Goal: Task Accomplishment & Management: Complete application form

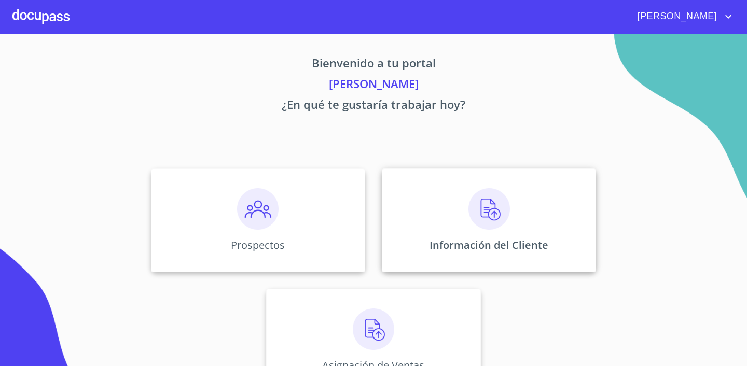
click at [488, 215] on img at bounding box center [490, 209] width 42 height 42
click at [264, 222] on img at bounding box center [258, 209] width 42 height 42
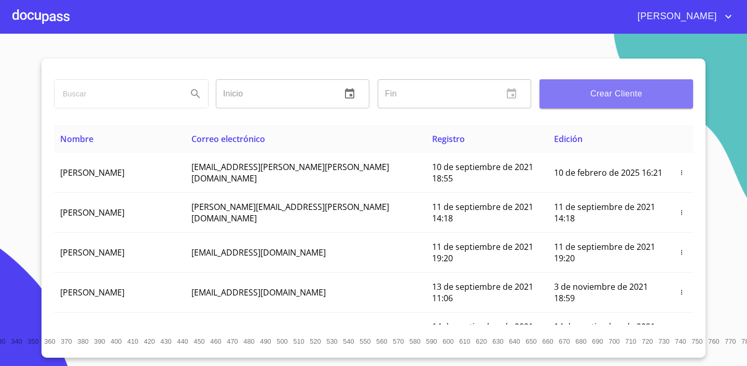
click at [627, 93] on span "Crear Cliente" at bounding box center [616, 94] width 137 height 15
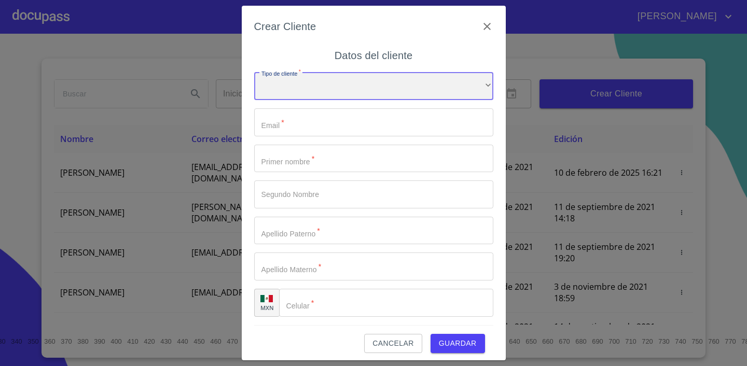
click at [351, 94] on div "​" at bounding box center [373, 86] width 239 height 28
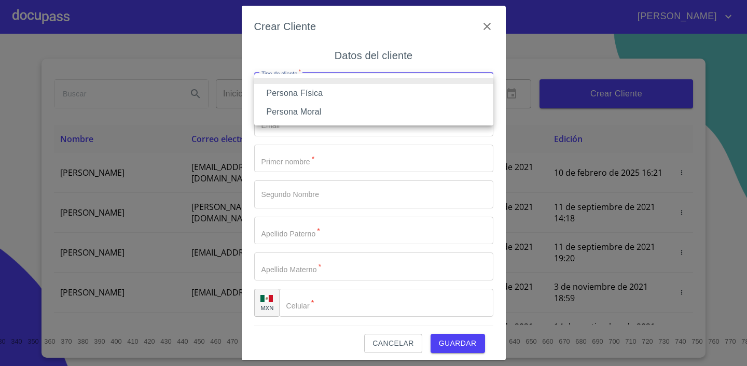
click at [338, 91] on li "Persona Física" at bounding box center [373, 93] width 239 height 19
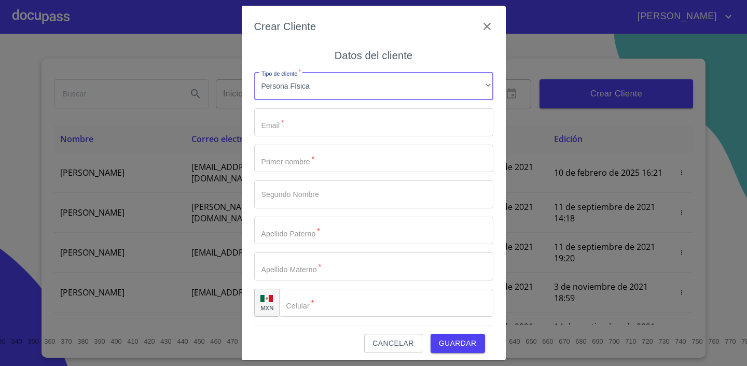
click at [309, 116] on input "Tipo de cliente   *" at bounding box center [373, 122] width 239 height 28
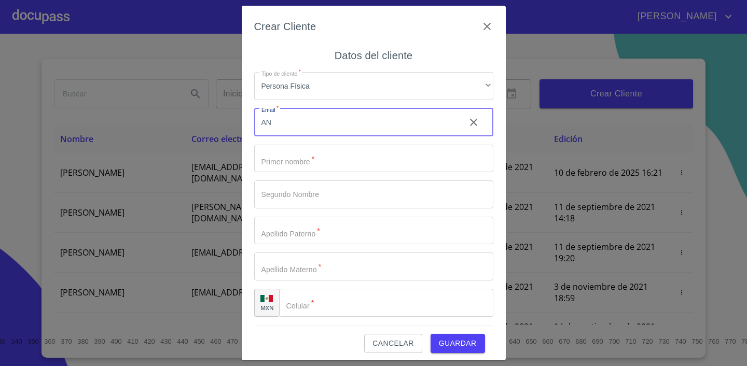
type input "A"
type input "[PERSON_NAME][EMAIL_ADDRESS][DOMAIN_NAME]"
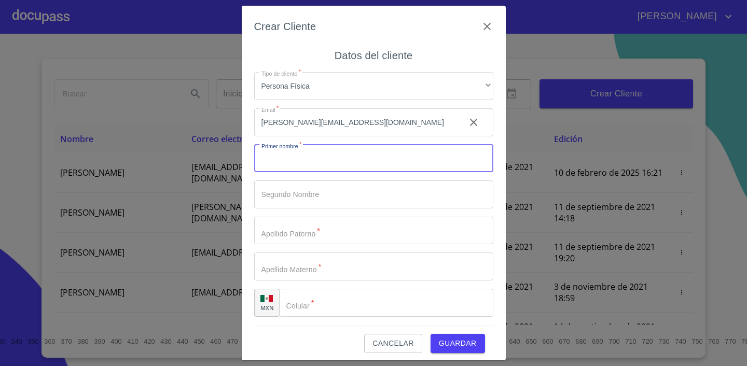
click at [324, 163] on input "Tipo de cliente   *" at bounding box center [373, 159] width 239 height 28
type input "a"
type input "ANA"
click at [316, 173] on input "Tipo de cliente   *" at bounding box center [355, 159] width 203 height 28
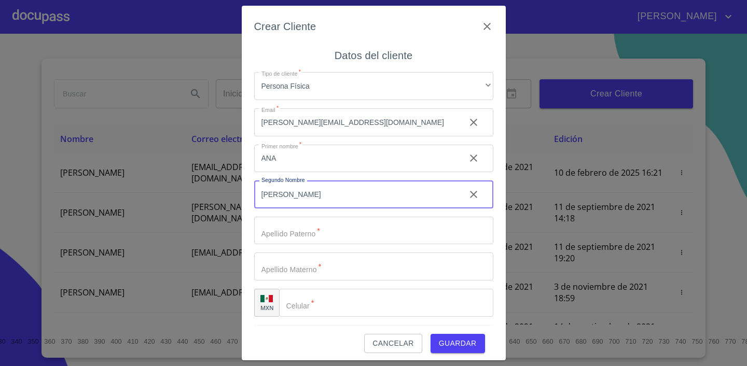
type input "[PERSON_NAME]"
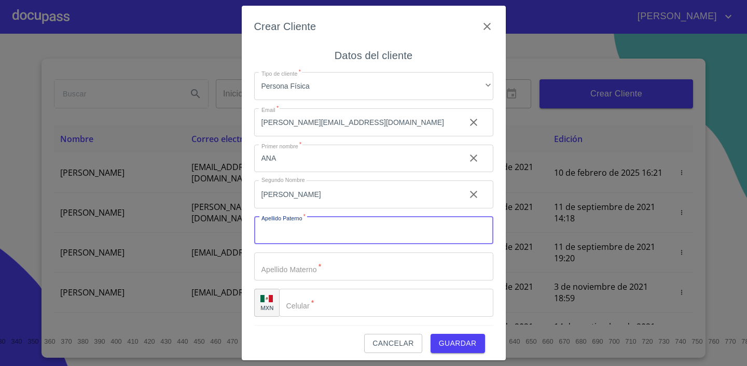
click at [308, 232] on input "Tipo de cliente   *" at bounding box center [373, 231] width 239 height 28
type input "GUARRO"
click at [332, 173] on input "Tipo de cliente   *" at bounding box center [355, 159] width 203 height 28
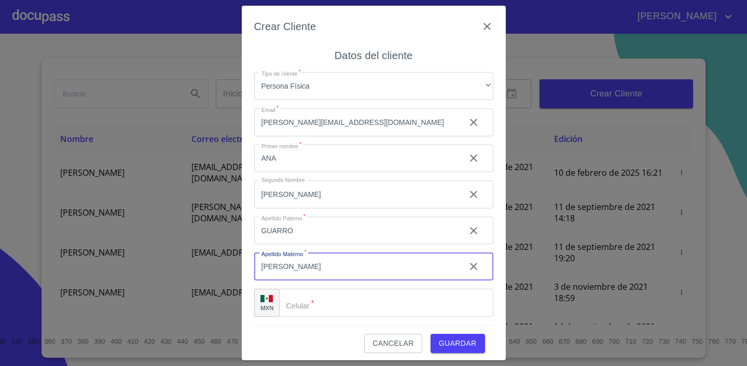
type input "[PERSON_NAME]"
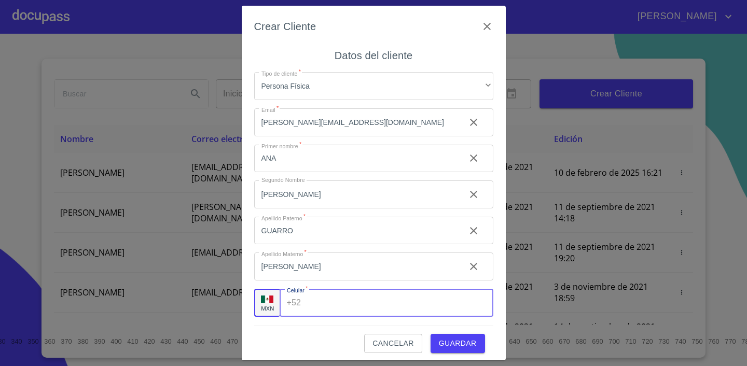
click at [346, 297] on input "Tipo de cliente   *" at bounding box center [399, 303] width 188 height 28
type input "[PHONE_NUMBER]"
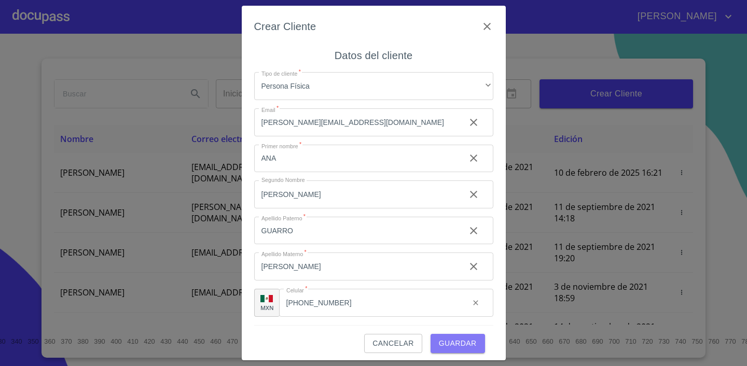
click at [462, 342] on span "Guardar" at bounding box center [458, 343] width 38 height 13
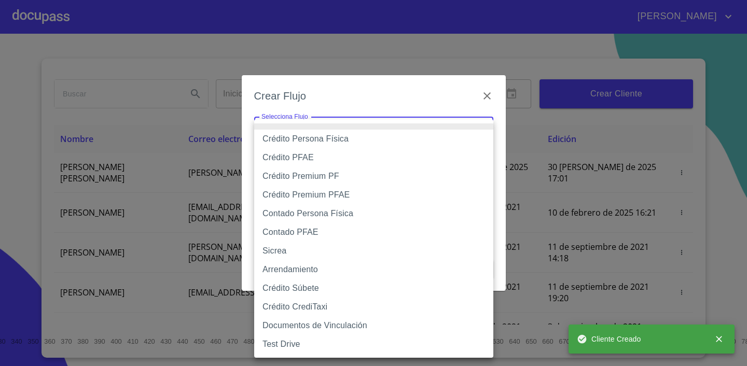
click at [330, 140] on body "[PERSON_NAME] ​ Fin ​ Crear Cliente Nombre Correo electrónico Registro Edición …" at bounding box center [373, 183] width 747 height 366
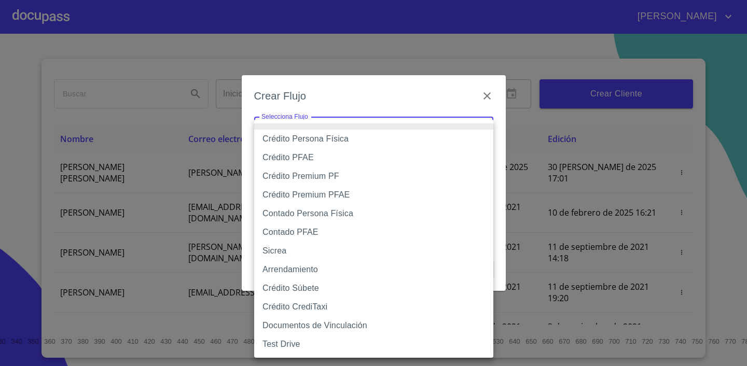
click at [312, 158] on li "Crédito PFAE" at bounding box center [373, 157] width 239 height 19
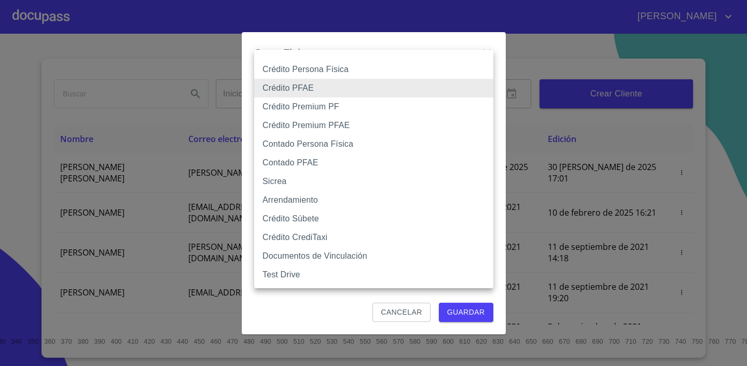
click at [320, 83] on body "[PERSON_NAME] ​ Fin ​ Crear Cliente Nombre Correo electrónico Registro Edición …" at bounding box center [373, 183] width 747 height 366
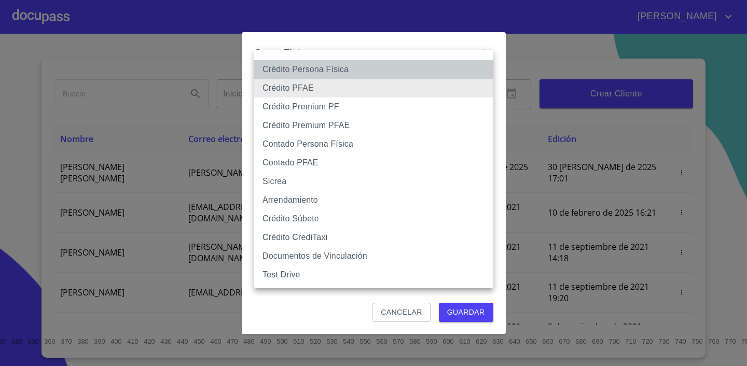
click at [311, 70] on li "Crédito Persona Física" at bounding box center [373, 69] width 239 height 19
type input "6009fb3c7d1714eb8809aa97"
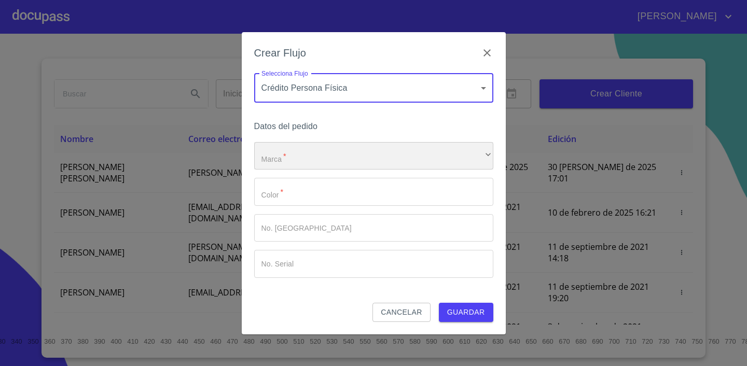
click at [300, 150] on div "​" at bounding box center [373, 156] width 239 height 28
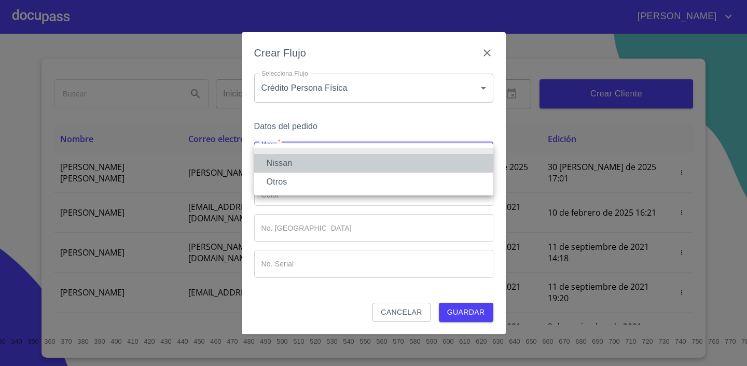
click at [297, 166] on li "Nissan" at bounding box center [373, 163] width 239 height 19
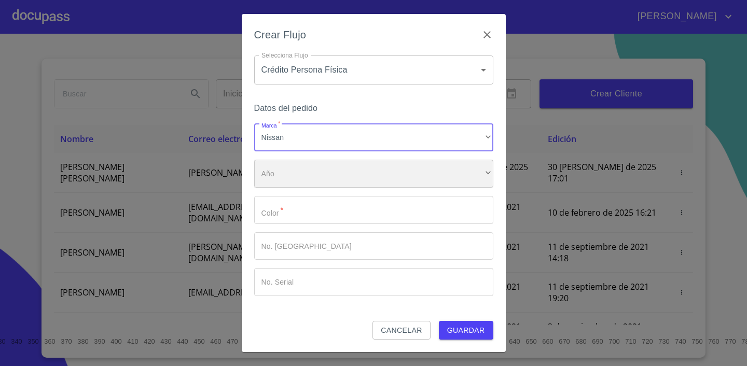
click at [290, 168] on div "​" at bounding box center [373, 174] width 239 height 28
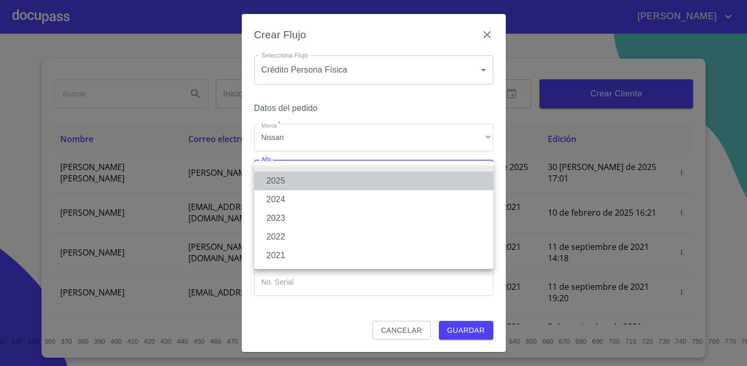
click at [289, 177] on li "2025" at bounding box center [373, 181] width 239 height 19
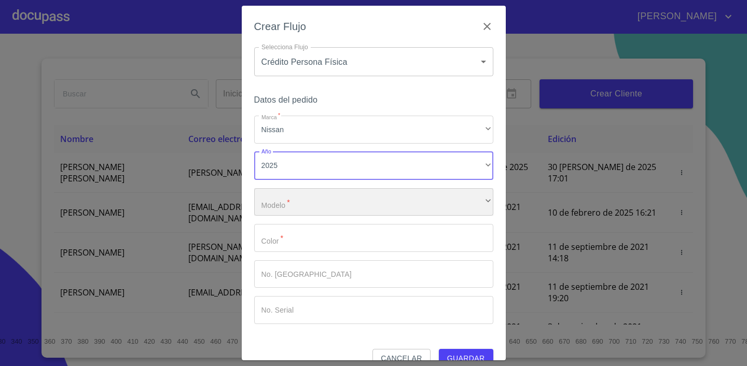
click at [308, 200] on div "​" at bounding box center [373, 202] width 239 height 28
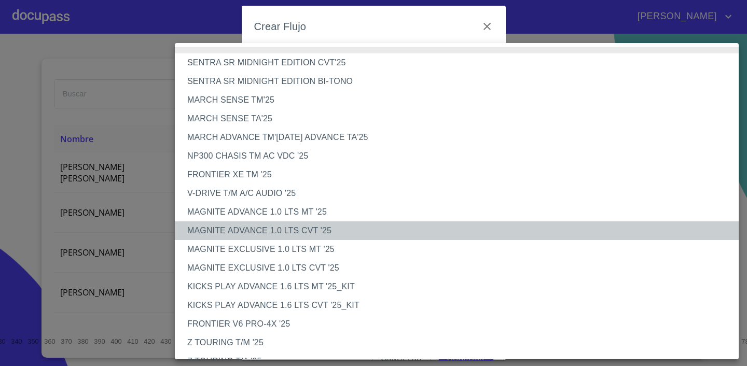
click at [284, 235] on li "MAGNITE ADVANCE 1.0 LTS CVT '25" at bounding box center [457, 231] width 564 height 19
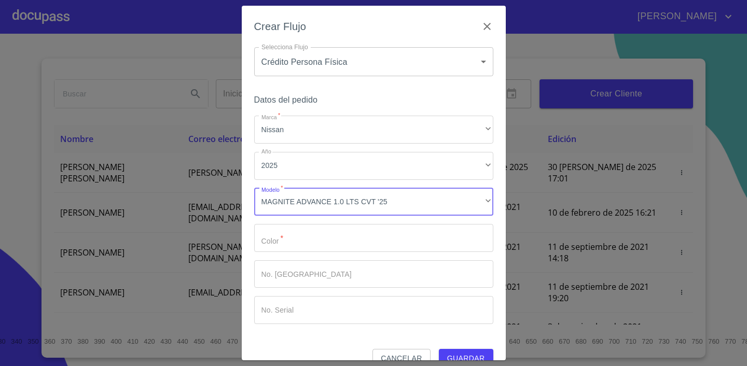
click at [321, 243] on input "Marca   *" at bounding box center [373, 238] width 239 height 28
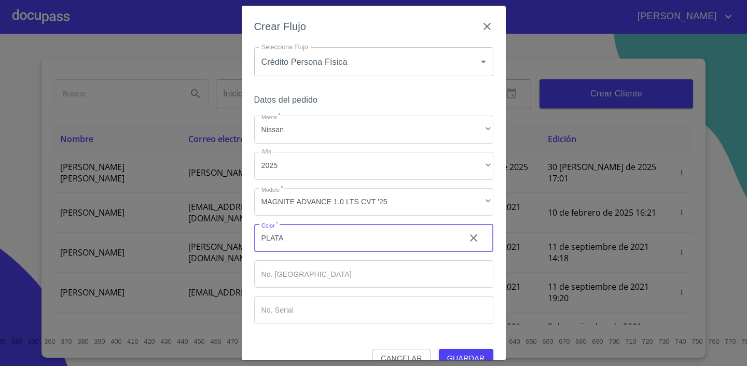
type input "PLATA"
click at [472, 362] on div "Crear Flujo Selecciona Flujo Crédito Persona Física 6009fb3c7d1714eb8809aa97 Se…" at bounding box center [373, 183] width 747 height 366
click at [478, 358] on span "Guardar" at bounding box center [466, 358] width 38 height 13
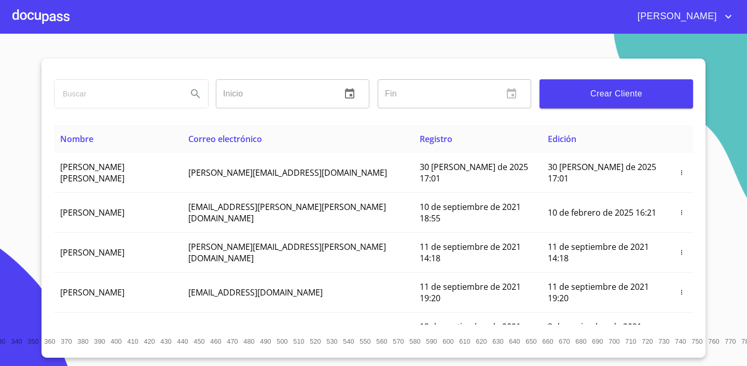
click at [673, 16] on span "[PERSON_NAME]" at bounding box center [676, 16] width 92 height 17
click at [667, 18] on div at bounding box center [373, 183] width 747 height 366
click at [689, 16] on span "[PERSON_NAME]" at bounding box center [676, 16] width 92 height 17
click at [671, 21] on div at bounding box center [373, 183] width 747 height 366
click at [63, 19] on div at bounding box center [40, 16] width 57 height 33
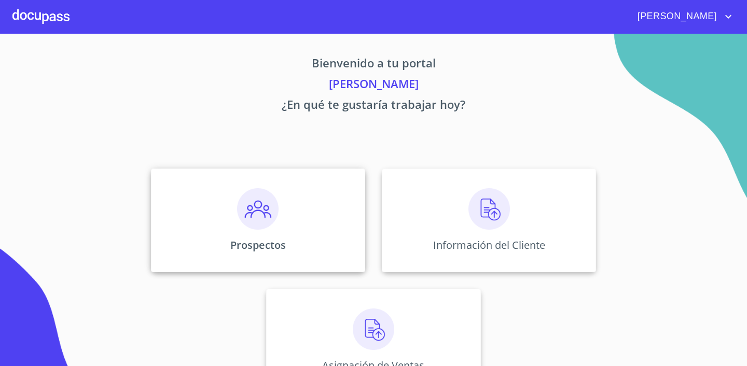
click at [277, 218] on img at bounding box center [258, 209] width 42 height 42
click at [496, 204] on img at bounding box center [490, 209] width 42 height 42
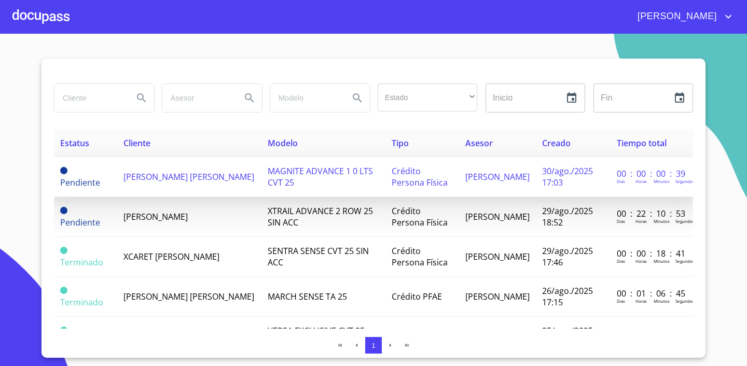
click at [179, 181] on td "[PERSON_NAME] [PERSON_NAME]" at bounding box center [189, 177] width 144 height 40
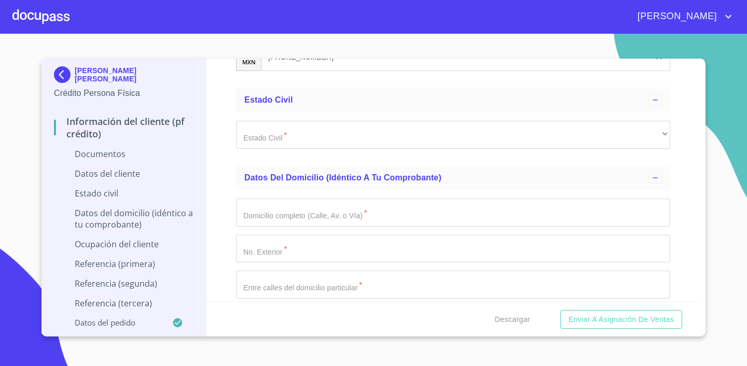
scroll to position [1719, 0]
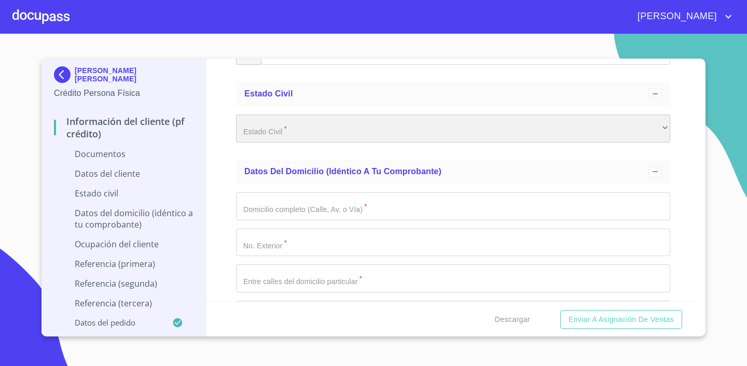
click at [362, 141] on div "​" at bounding box center [453, 129] width 434 height 28
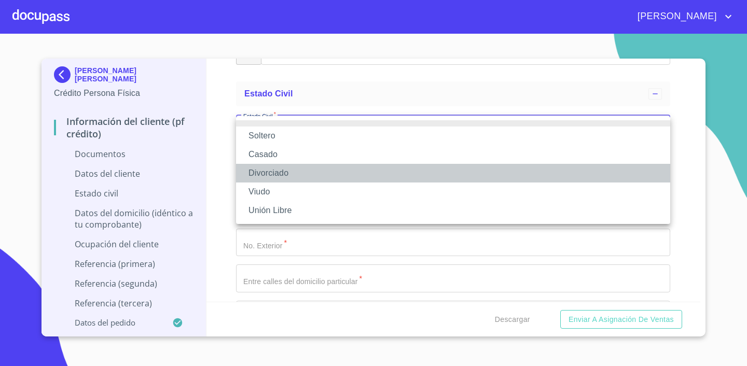
click at [334, 173] on li "Divorciado" at bounding box center [453, 173] width 434 height 19
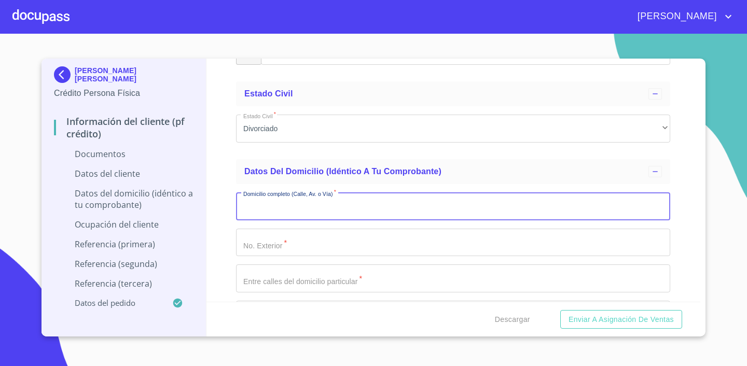
click at [329, 216] on input "Documento de identificación.   *" at bounding box center [453, 207] width 434 height 28
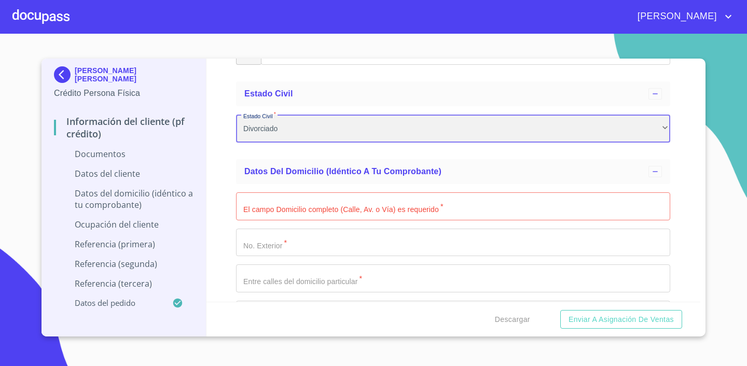
click at [351, 129] on div "Divorciado" at bounding box center [453, 129] width 434 height 28
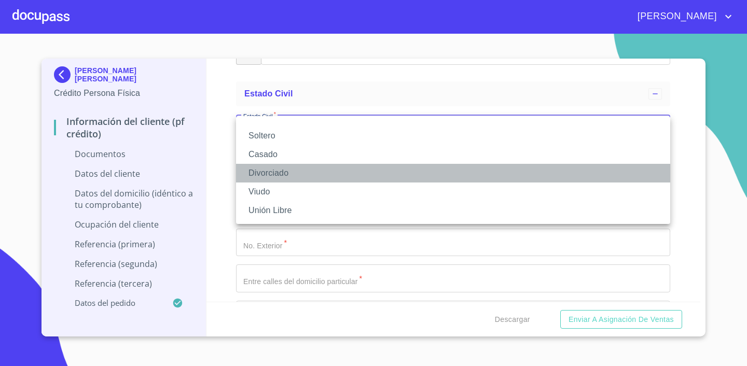
click at [310, 177] on li "Divorciado" at bounding box center [453, 173] width 434 height 19
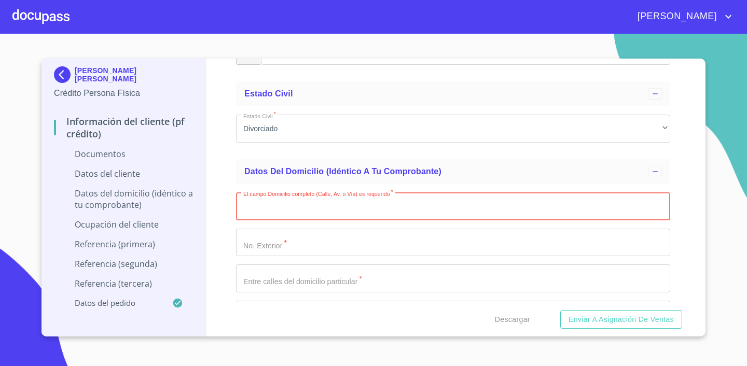
click at [329, 204] on input "Documento de identificación.   *" at bounding box center [453, 207] width 434 height 28
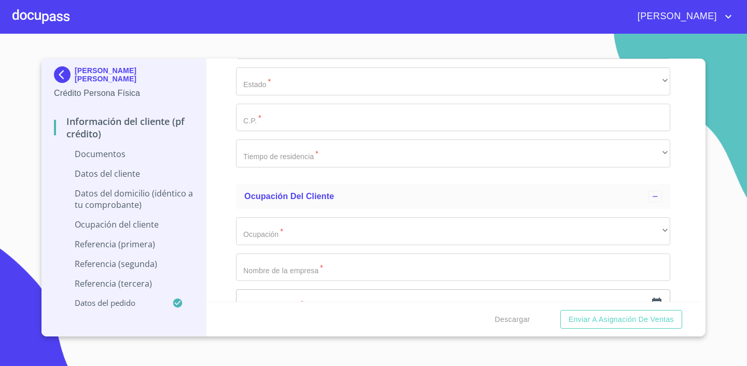
scroll to position [2146, 0]
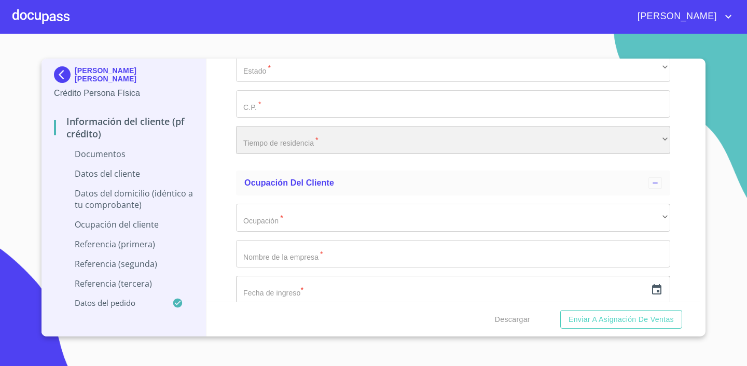
click at [326, 147] on div "​" at bounding box center [453, 140] width 434 height 28
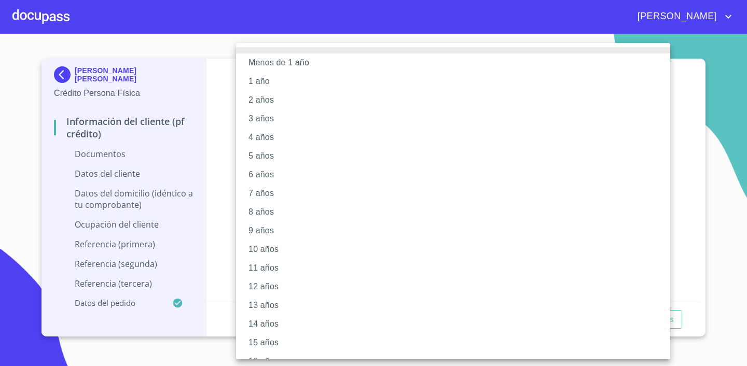
click at [298, 181] on li "6 años" at bounding box center [453, 175] width 434 height 19
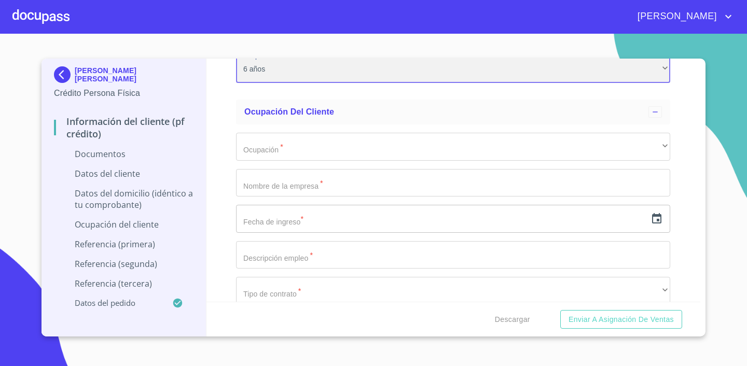
scroll to position [2231, 0]
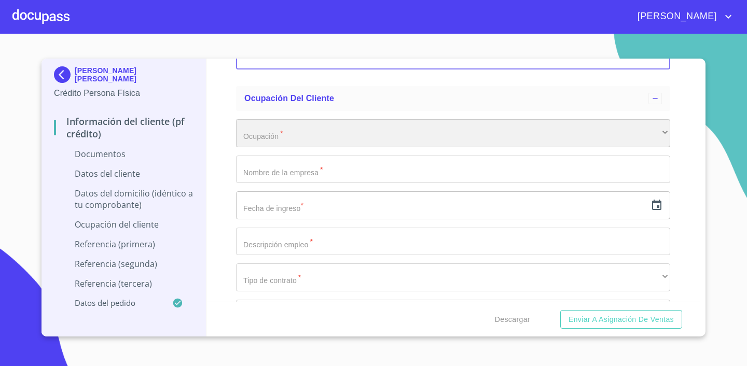
click at [306, 140] on div "​" at bounding box center [453, 133] width 434 height 28
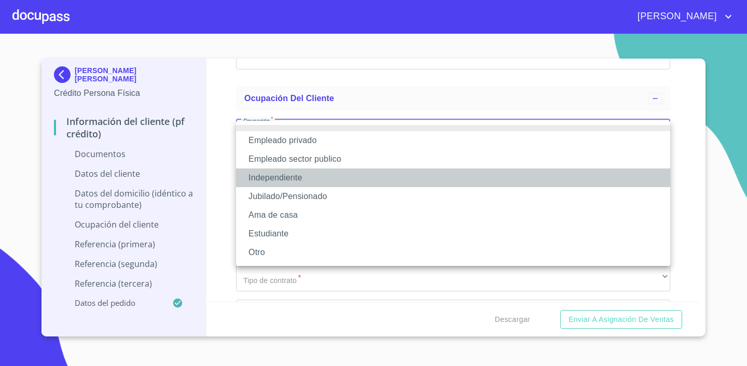
click at [328, 175] on li "Independiente" at bounding box center [453, 178] width 434 height 19
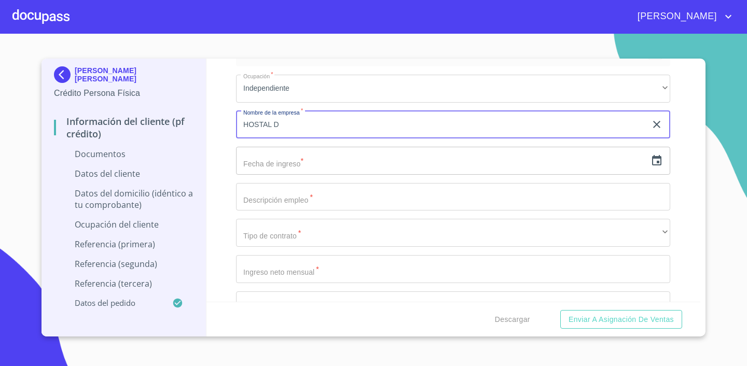
scroll to position [2278, 0]
type input "HOSTAL [PERSON_NAME]"
click at [291, 166] on input "text" at bounding box center [441, 159] width 410 height 28
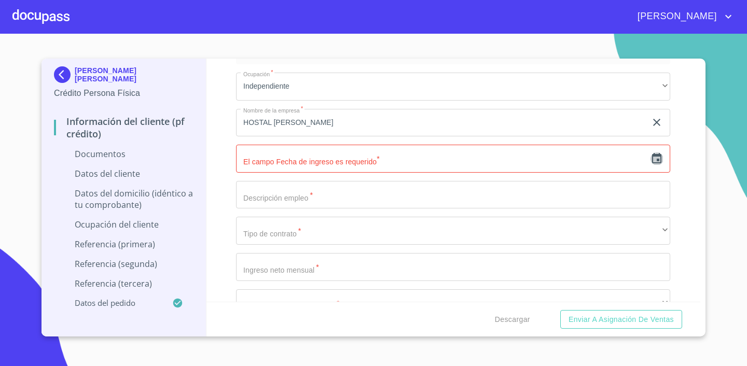
click at [657, 160] on icon "button" at bounding box center [656, 158] width 9 height 10
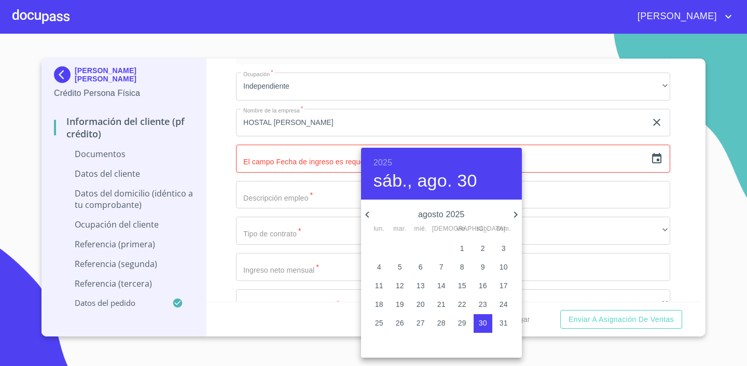
click at [513, 214] on icon "button" at bounding box center [516, 215] width 12 height 12
click at [388, 161] on h6 "2025" at bounding box center [383, 163] width 19 height 15
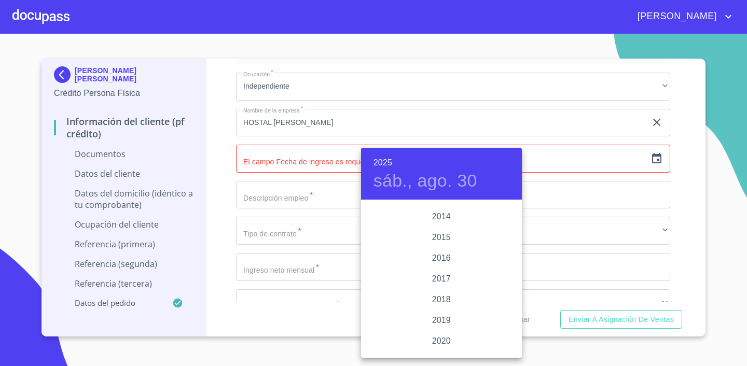
scroll to position [1840, 0]
click at [447, 257] on div "2016" at bounding box center [441, 261] width 161 height 21
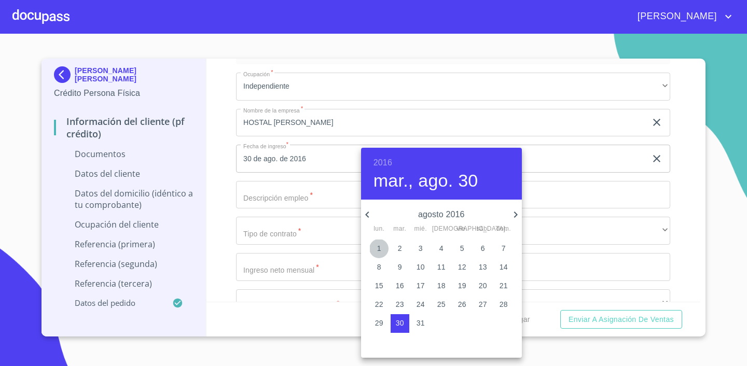
click at [382, 249] on span "1" at bounding box center [379, 248] width 19 height 10
type input "1 de ago. de 2016"
click at [295, 196] on div at bounding box center [373, 183] width 747 height 366
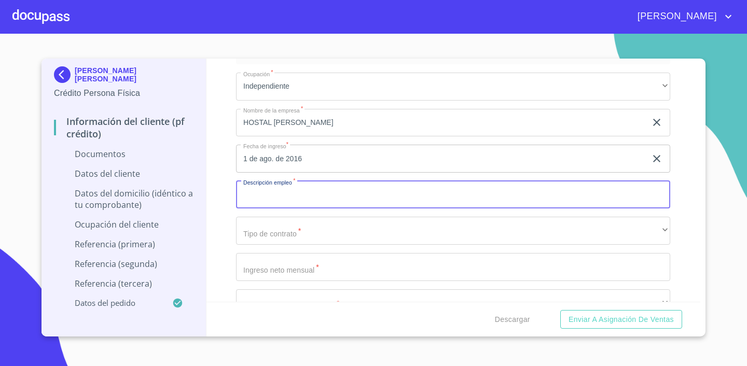
click at [295, 196] on input "Documento de identificación.   *" at bounding box center [453, 195] width 434 height 28
type input "H"
type input "PENSIONES Y CASA DE HUESPEDES"
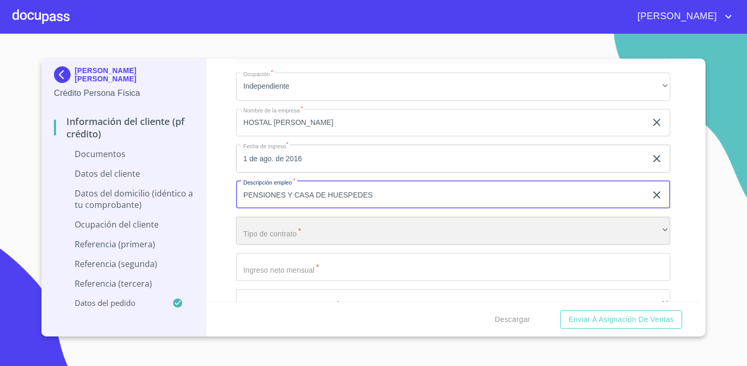
click at [308, 227] on div "​" at bounding box center [453, 231] width 434 height 28
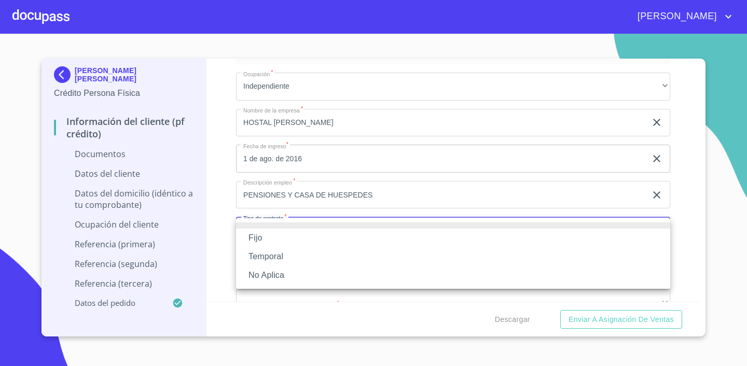
click at [300, 237] on li "Fijo" at bounding box center [453, 238] width 434 height 19
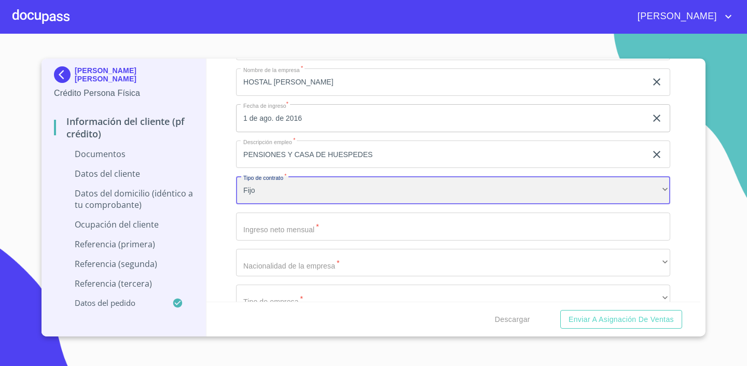
scroll to position [2320, 0]
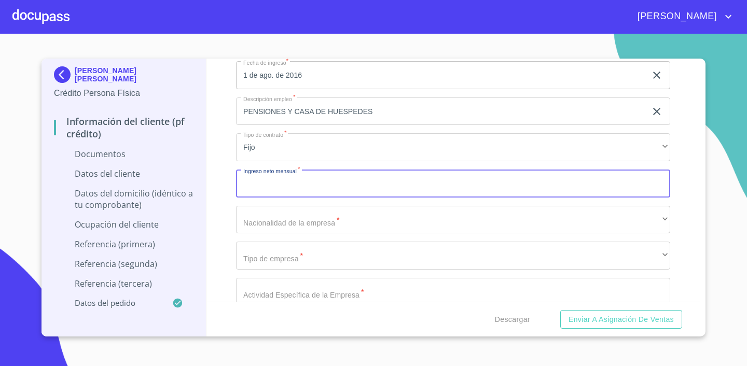
scroll to position [2364, 0]
click at [432, 184] on input "Documento de identificación.   *" at bounding box center [453, 181] width 434 height 28
type input "25000"
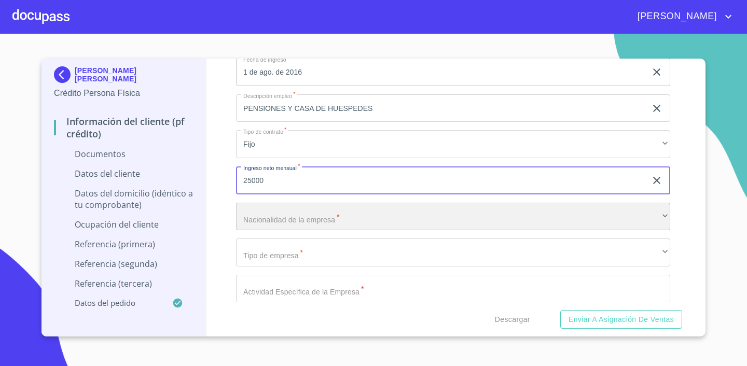
click at [386, 214] on div "​" at bounding box center [453, 217] width 434 height 28
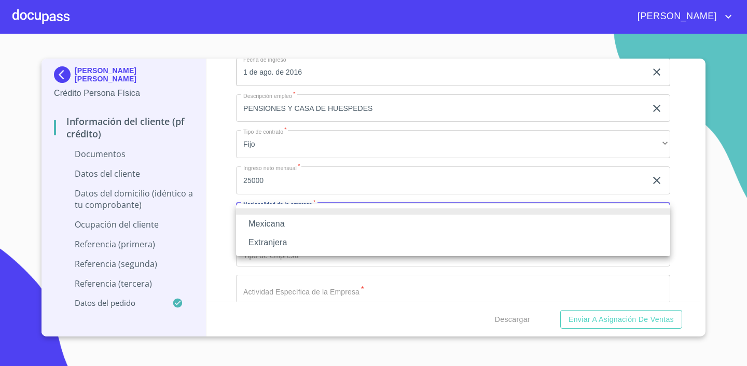
click at [302, 225] on li "Mexicana" at bounding box center [453, 224] width 434 height 19
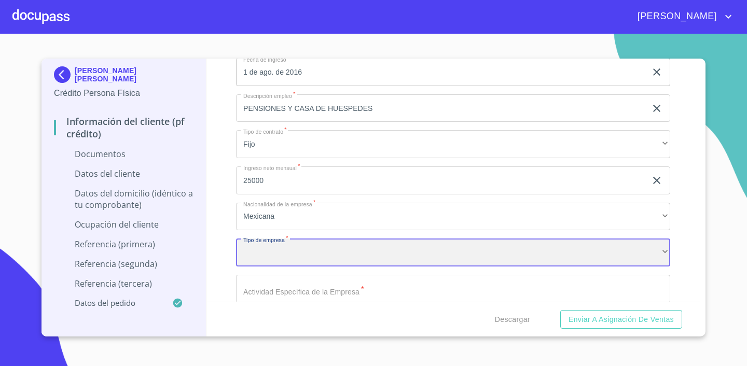
click at [287, 257] on div "​" at bounding box center [453, 253] width 434 height 28
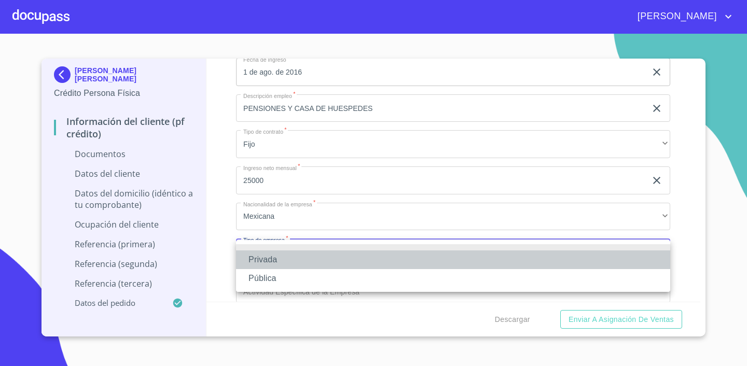
click at [281, 263] on li "Privada" at bounding box center [453, 260] width 434 height 19
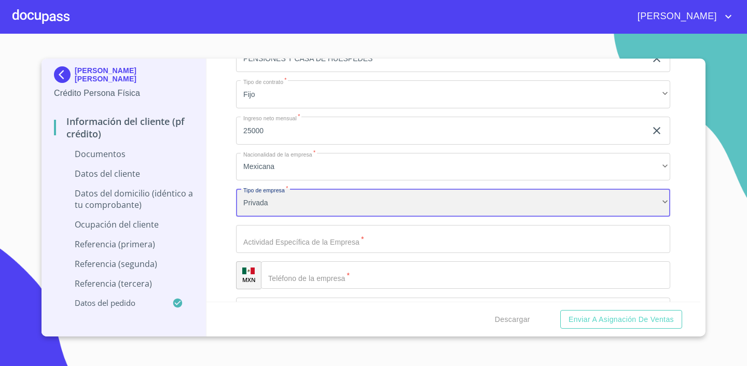
scroll to position [2428, 0]
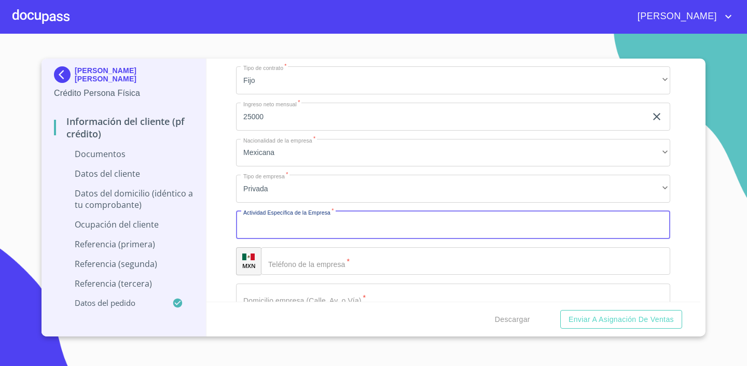
click at [335, 222] on input "Documento de identificación.   *" at bounding box center [453, 225] width 434 height 28
type input "HOTELERIA"
click at [324, 264] on input "Documento de identificación.   *" at bounding box center [465, 262] width 409 height 28
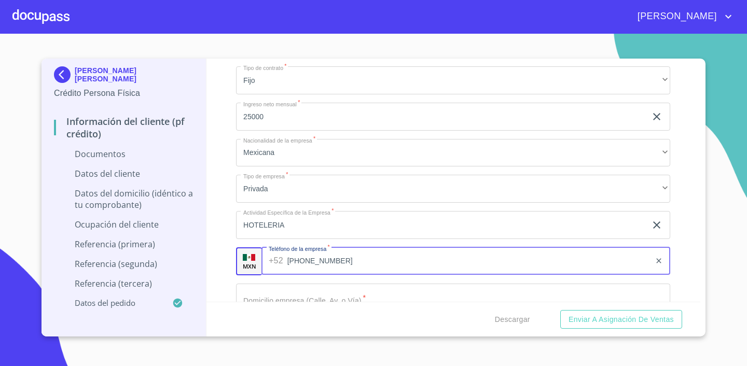
type input "[PHONE_NUMBER]"
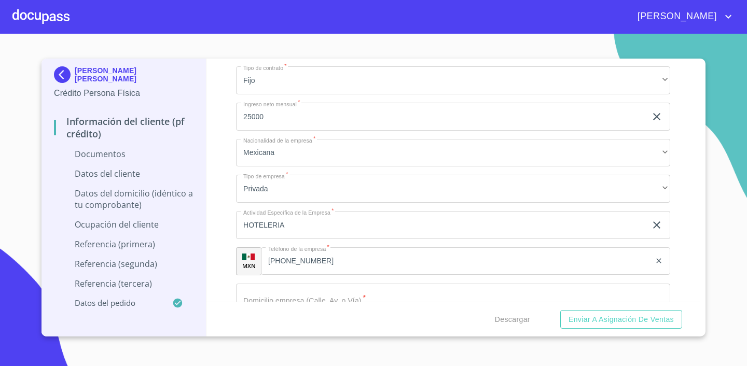
click at [678, 200] on div "Información del cliente (PF crédito) Documentos Documento de identificación.   …" at bounding box center [454, 180] width 495 height 243
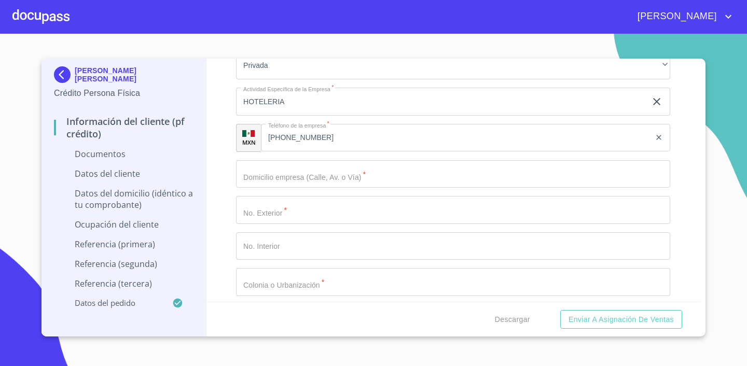
scroll to position [2553, 0]
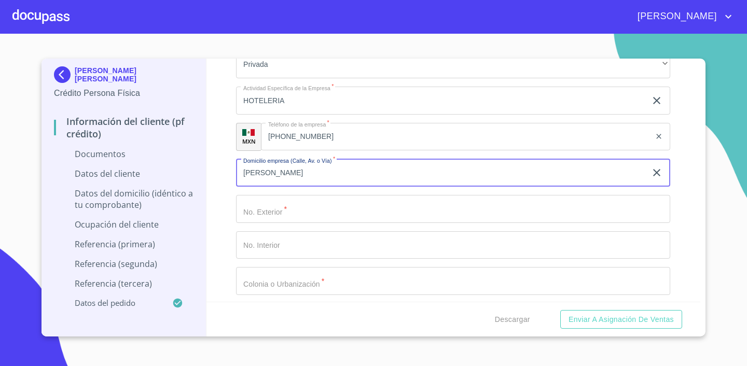
type input "[PERSON_NAME]"
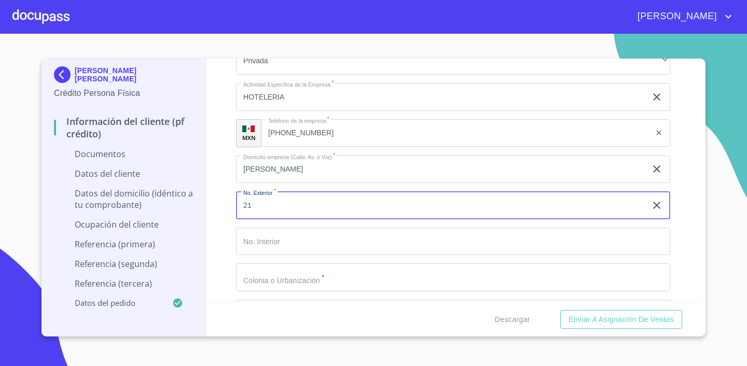
scroll to position [2603, 0]
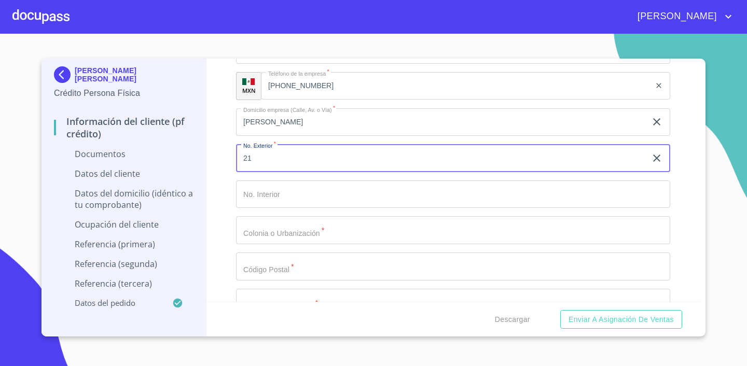
type input "21"
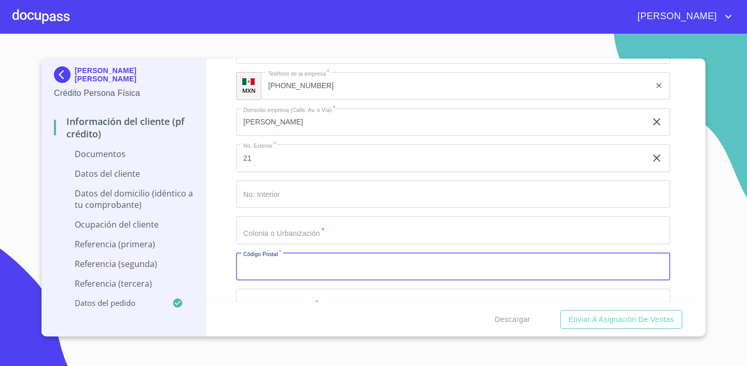
click at [331, 274] on input "Documento de identificación.   *" at bounding box center [453, 267] width 434 height 28
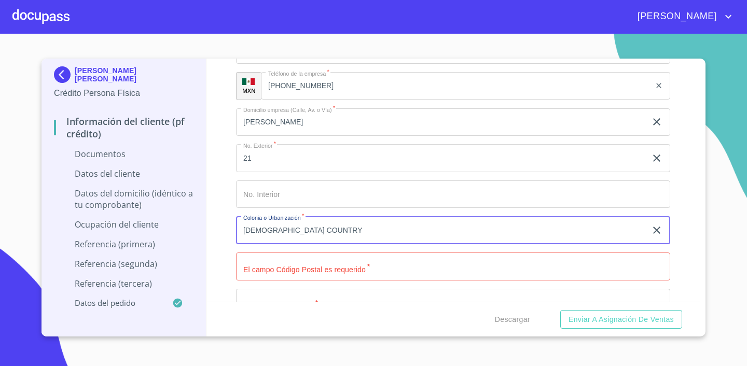
type input "[DEMOGRAPHIC_DATA] COUNTRY"
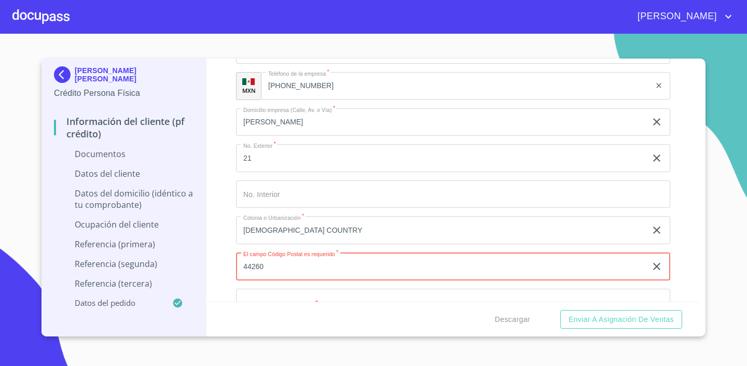
type input "44260"
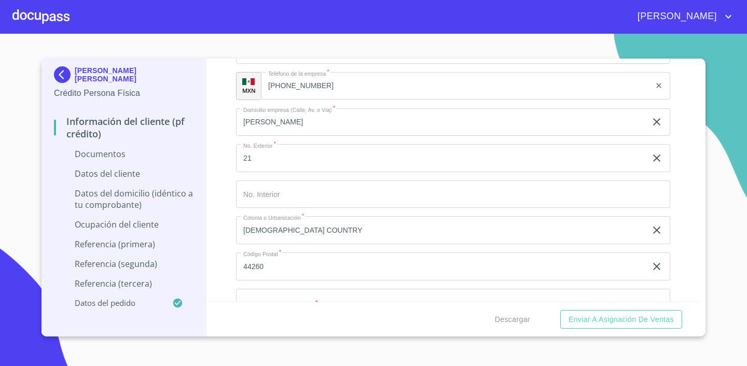
click at [698, 206] on div "Información del cliente (PF crédito) Documentos Documento de identificación.   …" at bounding box center [454, 180] width 495 height 243
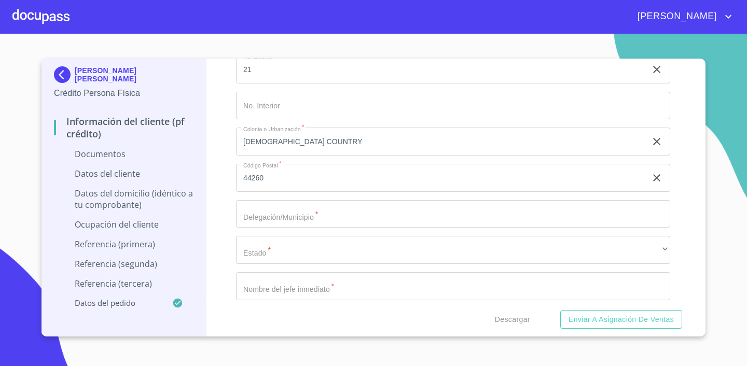
scroll to position [2730, 0]
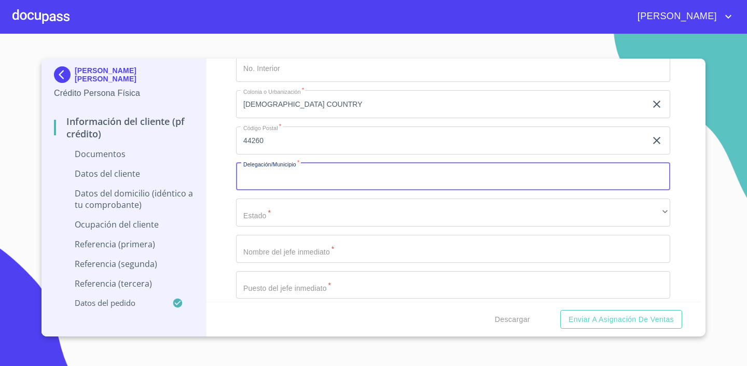
click at [426, 188] on input "Documento de identificación.   *" at bounding box center [453, 177] width 434 height 28
type input "[GEOGRAPHIC_DATA]"
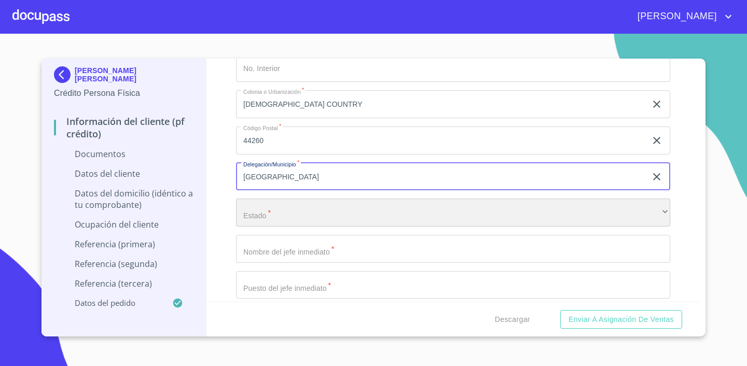
click at [372, 225] on div "​" at bounding box center [453, 213] width 434 height 28
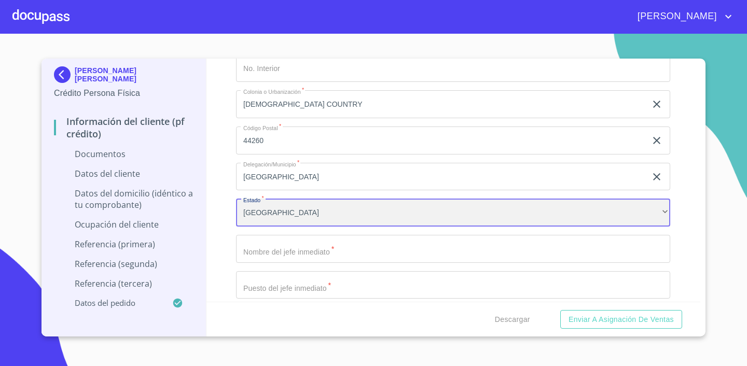
click at [382, 214] on div "[GEOGRAPHIC_DATA]" at bounding box center [453, 213] width 434 height 28
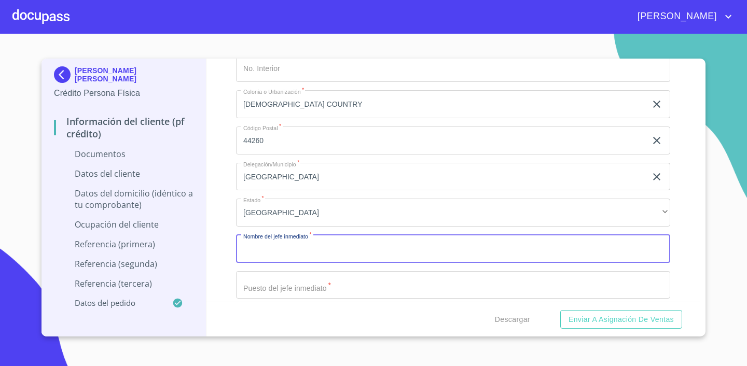
click at [361, 240] on input "Documento de identificación.   *" at bounding box center [453, 249] width 434 height 28
type input "[PERSON_NAME] [PERSON_NAME]"
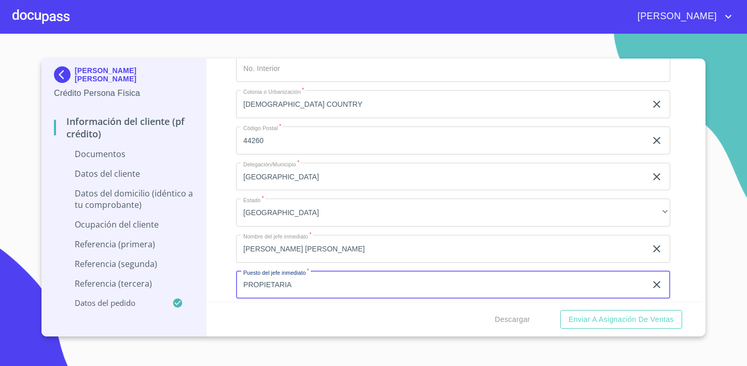
type input "PROPIETARIA"
click at [683, 243] on div "Información del cliente (PF crédito) Documentos Documento de identificación.   …" at bounding box center [454, 180] width 495 height 243
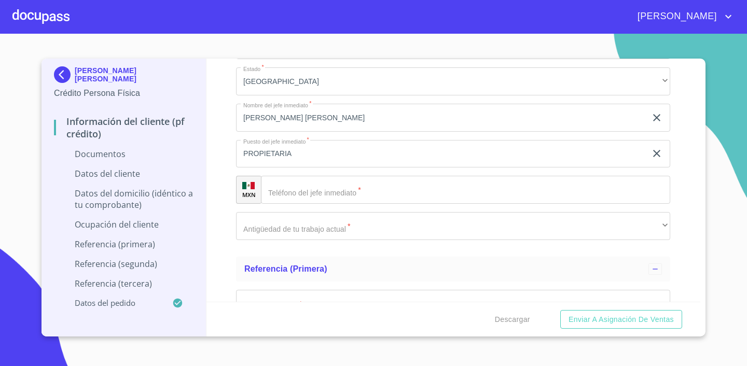
scroll to position [2862, 0]
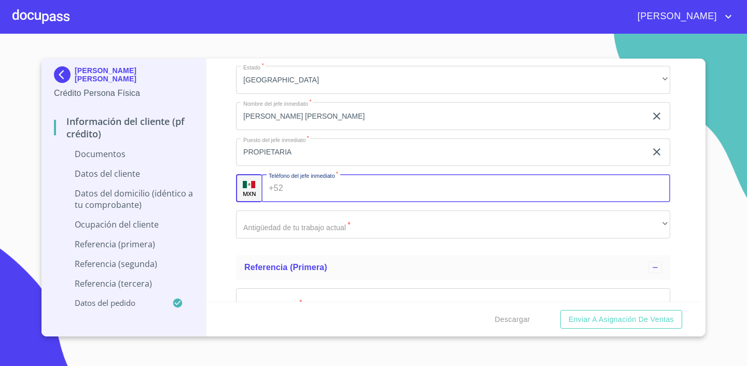
click at [433, 185] on input "Documento de identificación.   *" at bounding box center [478, 188] width 383 height 28
type input "[PHONE_NUMBER]"
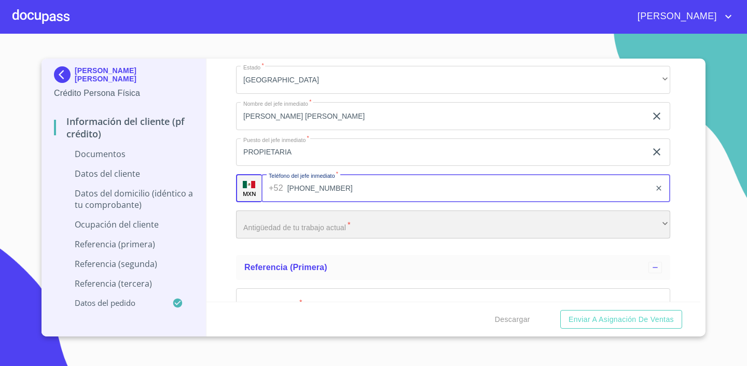
click at [485, 216] on div "​" at bounding box center [453, 225] width 434 height 28
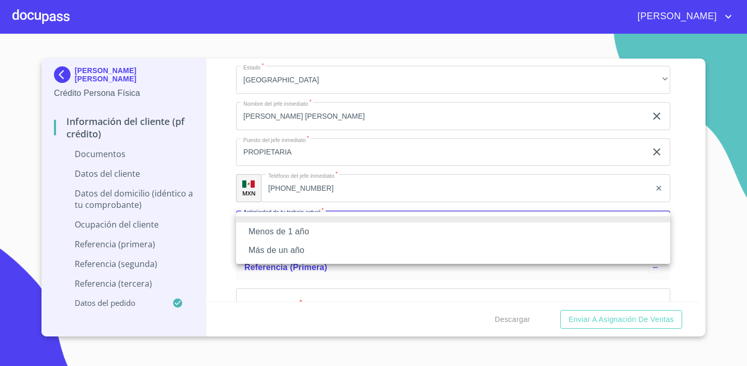
click at [698, 201] on div at bounding box center [373, 183] width 747 height 366
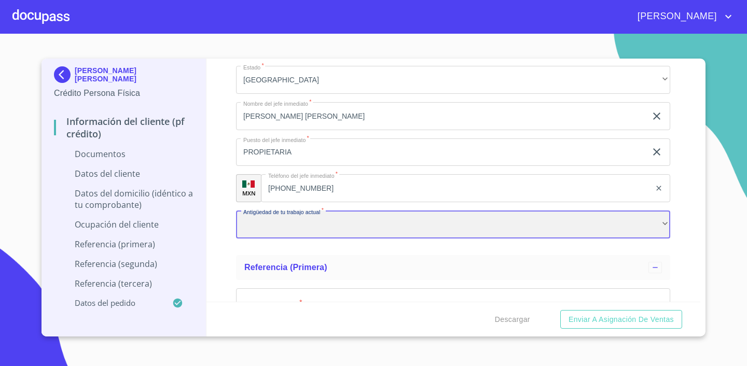
click at [562, 234] on div "​" at bounding box center [453, 225] width 434 height 28
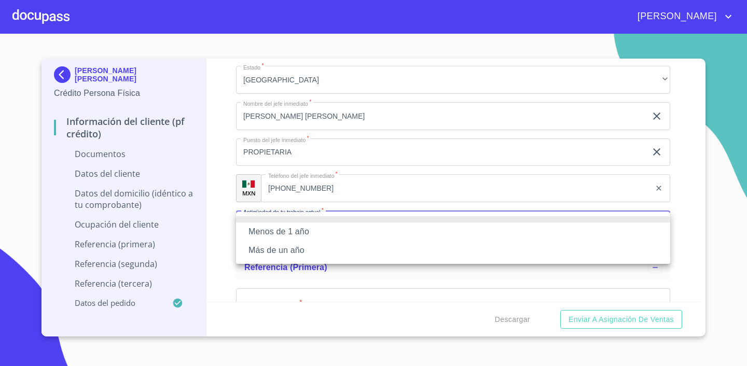
click at [501, 257] on li "Más de un año" at bounding box center [453, 250] width 434 height 19
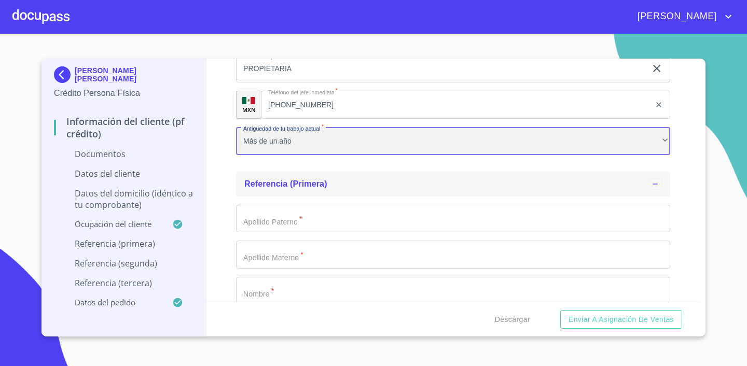
scroll to position [2945, 0]
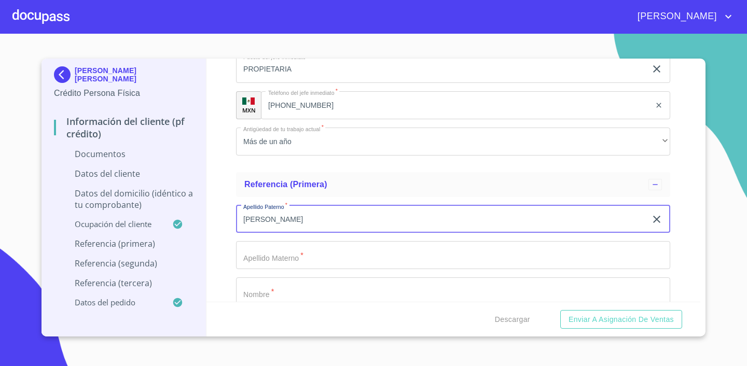
type input "[PERSON_NAME]"
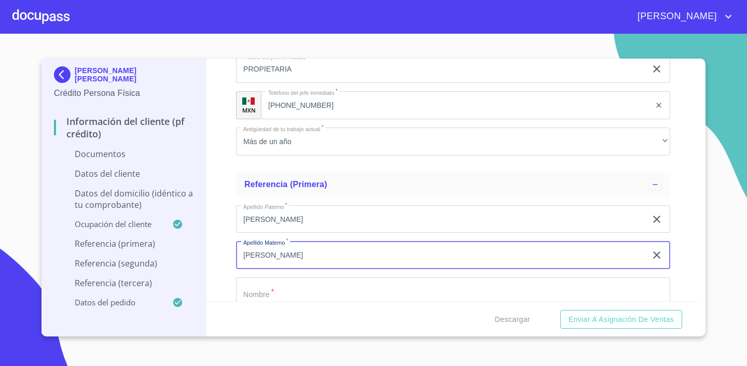
type input "[PERSON_NAME]"
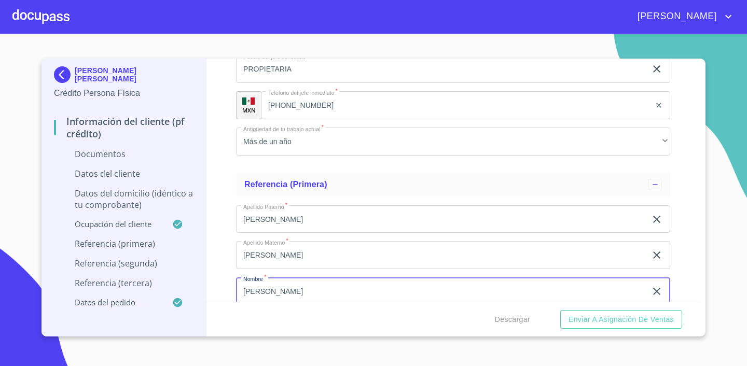
type input "[PERSON_NAME]"
click at [692, 228] on div "Información del cliente (PF crédito) Documentos Documento de identificación.   …" at bounding box center [454, 180] width 495 height 243
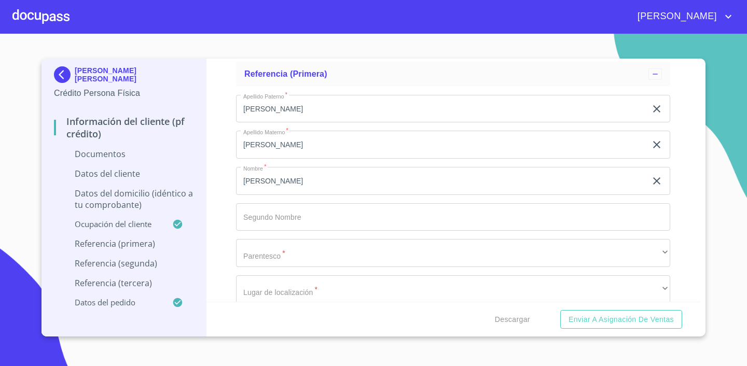
scroll to position [3074, 0]
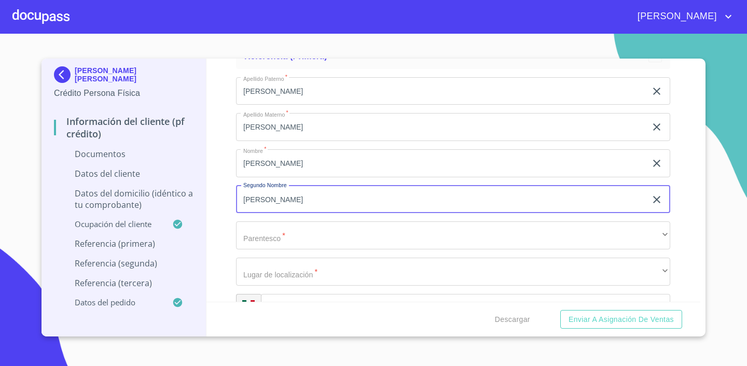
type input "[PERSON_NAME]"
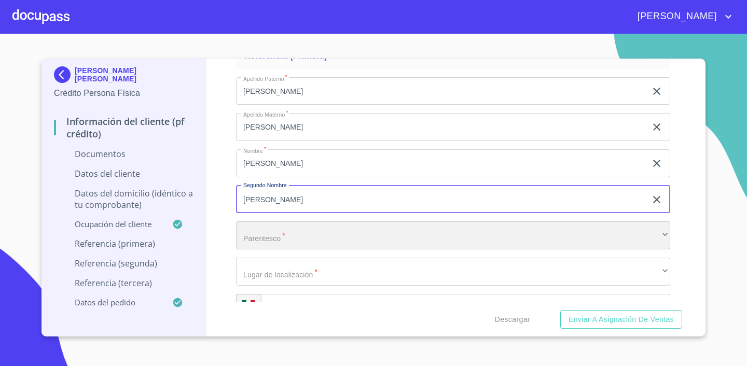
click at [400, 234] on div "​" at bounding box center [453, 236] width 434 height 28
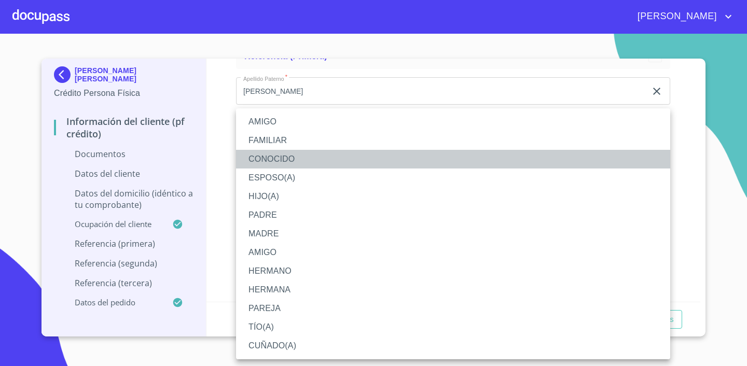
click at [349, 156] on li "CONOCIDO" at bounding box center [453, 159] width 434 height 19
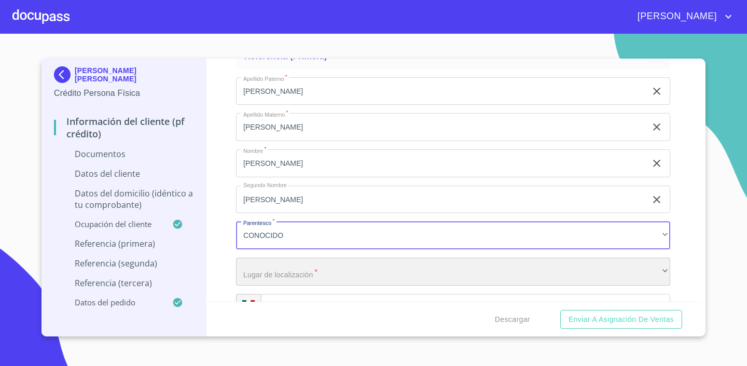
click at [351, 263] on div "​" at bounding box center [453, 272] width 434 height 28
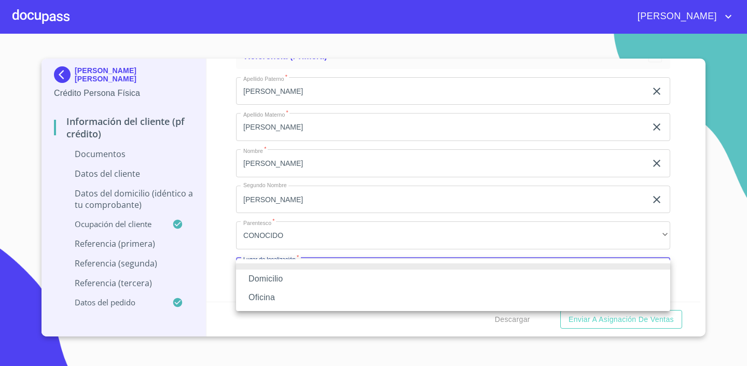
click at [343, 280] on li "Domicilio" at bounding box center [453, 279] width 434 height 19
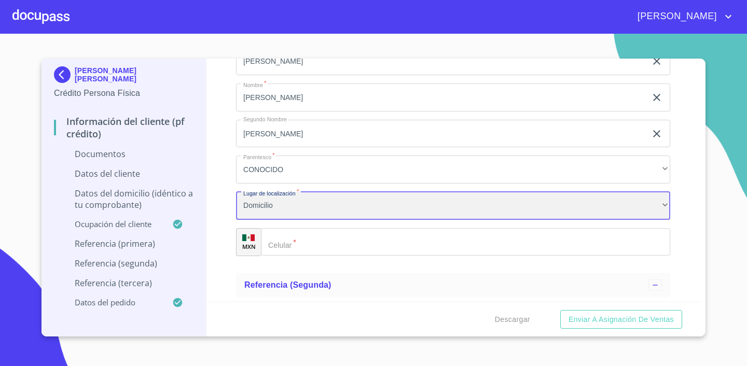
scroll to position [3157, 0]
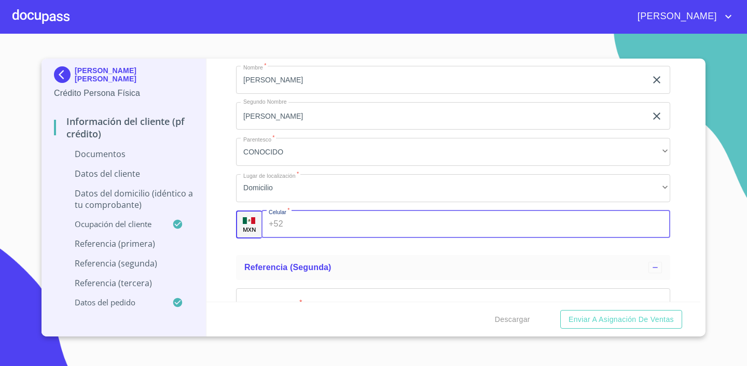
click at [450, 227] on input "Documento de identificación.   *" at bounding box center [478, 225] width 383 height 28
type input "[PHONE_NUMBER]"
drag, startPoint x: 554, startPoint y: 253, endPoint x: 701, endPoint y: 218, distance: 150.9
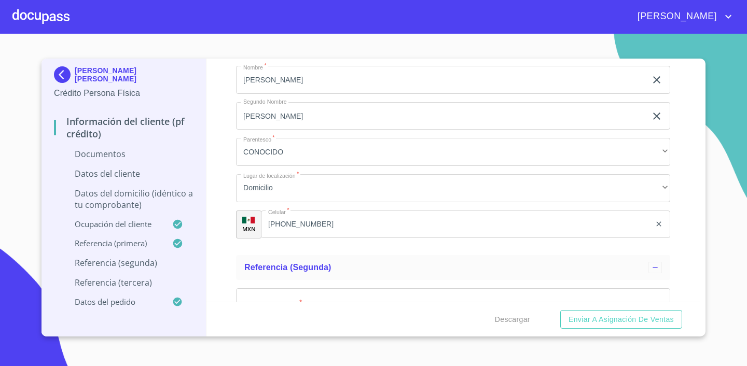
click at [680, 224] on div "Información del cliente (PF crédito) Documentos Documento de identificación.   …" at bounding box center [454, 180] width 495 height 243
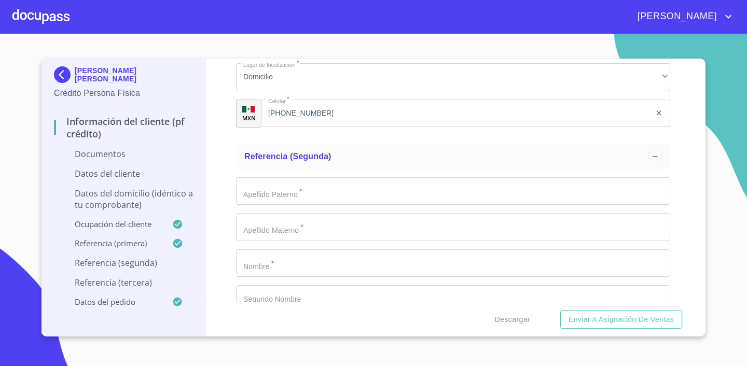
scroll to position [3269, 0]
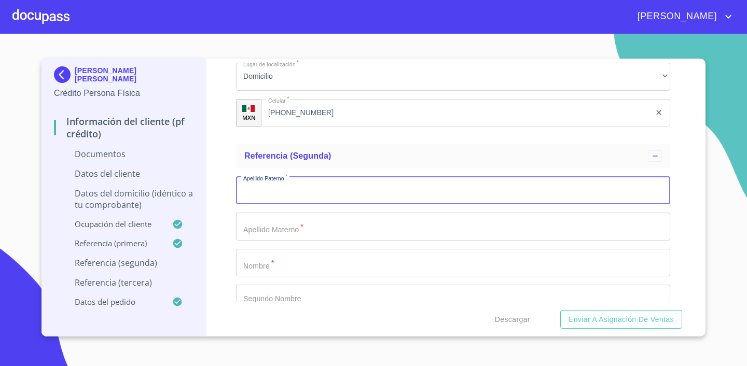
click at [347, 196] on input "Documento de identificación.   *" at bounding box center [453, 191] width 434 height 28
type input "[PERSON_NAME]"
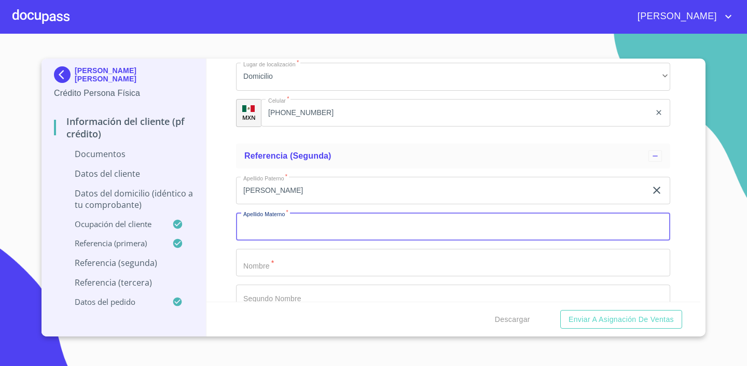
click at [350, 226] on input "Documento de identificación.   *" at bounding box center [453, 227] width 434 height 28
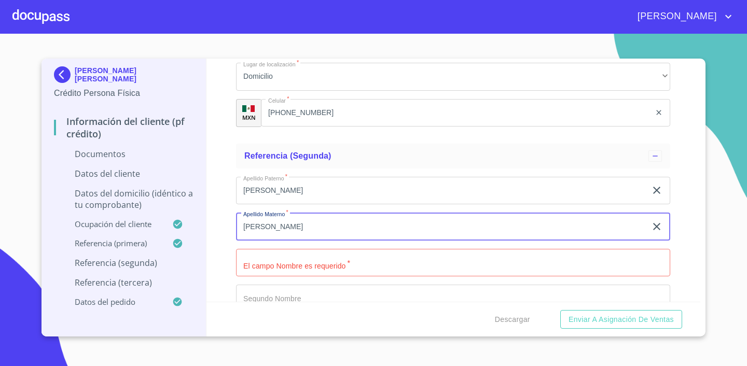
click at [253, 225] on input "[PERSON_NAME]" at bounding box center [441, 227] width 410 height 28
type input "REMOS"
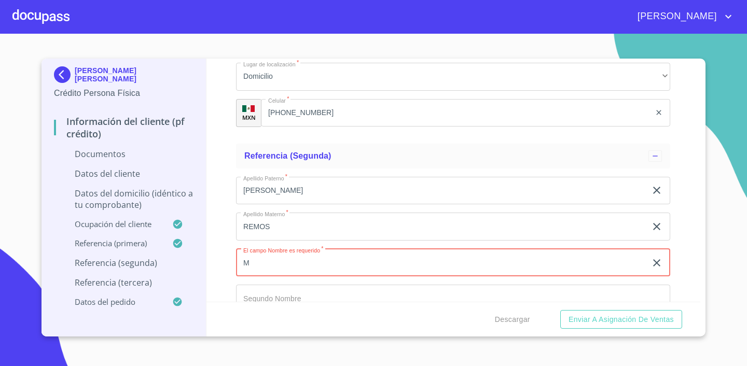
type input "M"
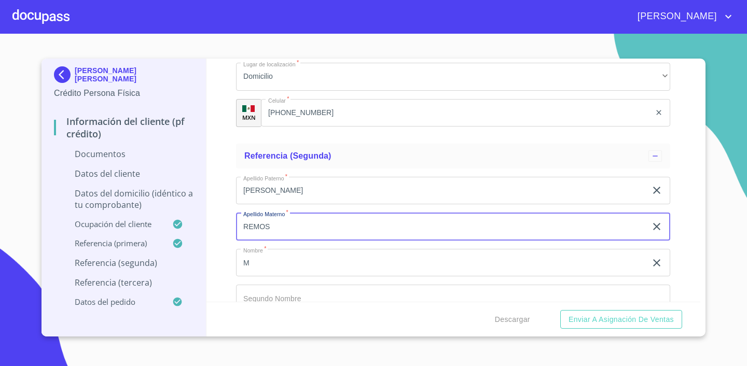
drag, startPoint x: 264, startPoint y: 228, endPoint x: 277, endPoint y: 235, distance: 14.6
click at [264, 228] on input "REMOS" at bounding box center [441, 227] width 410 height 28
type input "REMUS"
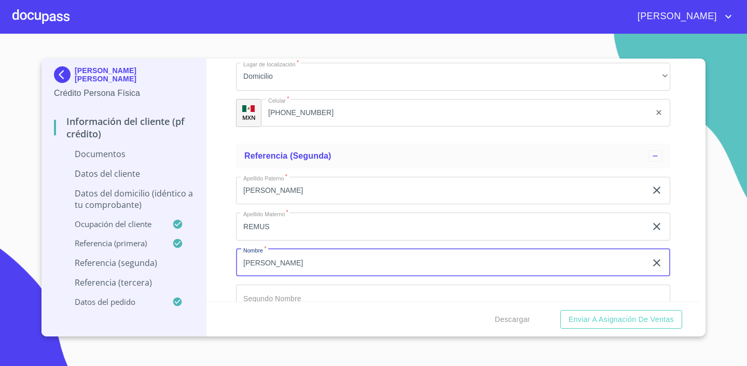
type input "[PERSON_NAME]"
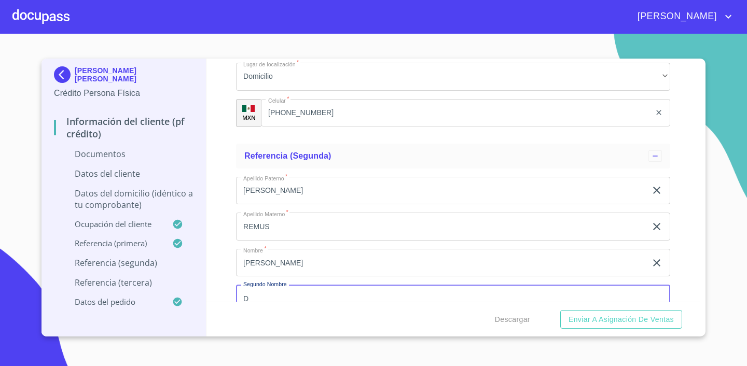
scroll to position [3270, 0]
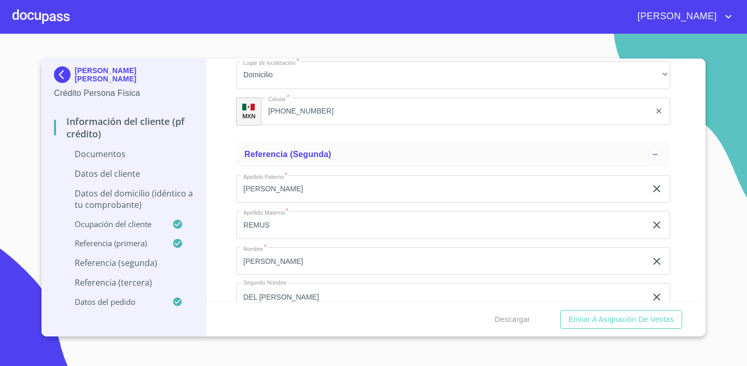
click at [696, 244] on div "Información del cliente (PF crédito) Documentos Documento de identificación.   …" at bounding box center [454, 180] width 495 height 243
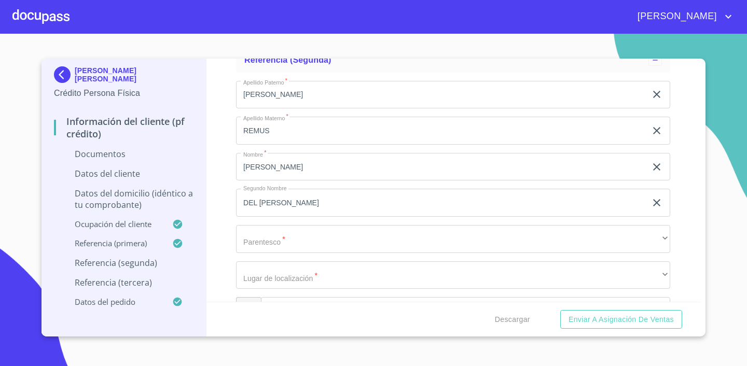
scroll to position [3379, 0]
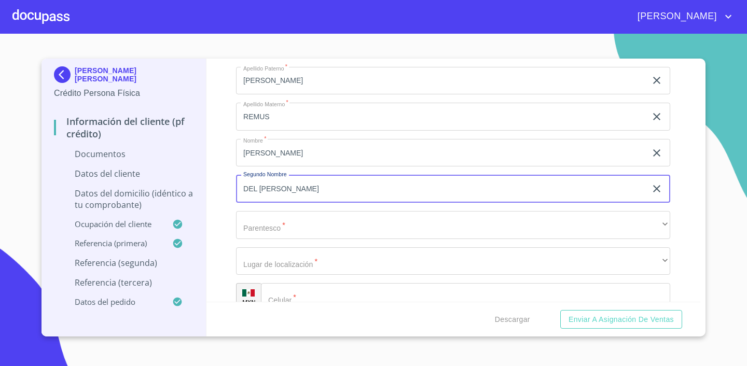
click at [326, 185] on input "DEL [PERSON_NAME]" at bounding box center [441, 189] width 410 height 28
type input "DEL [PERSON_NAME] DEL RAYO"
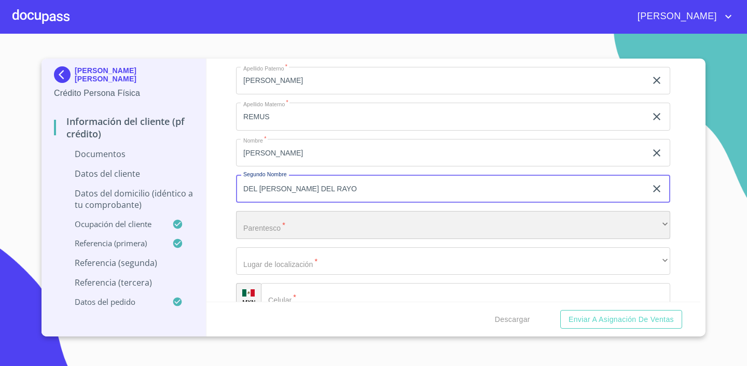
click at [296, 227] on div "​" at bounding box center [453, 225] width 434 height 28
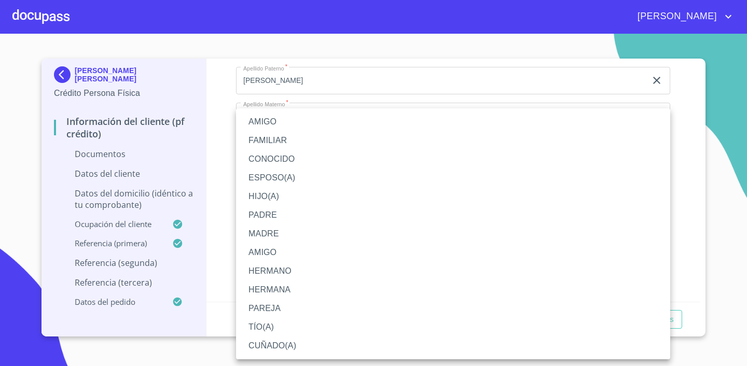
click at [283, 229] on li "MADRE" at bounding box center [453, 234] width 434 height 19
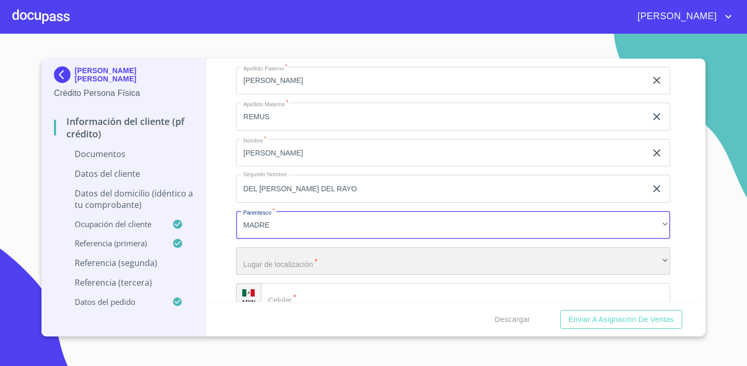
click at [310, 267] on div "​" at bounding box center [453, 262] width 434 height 28
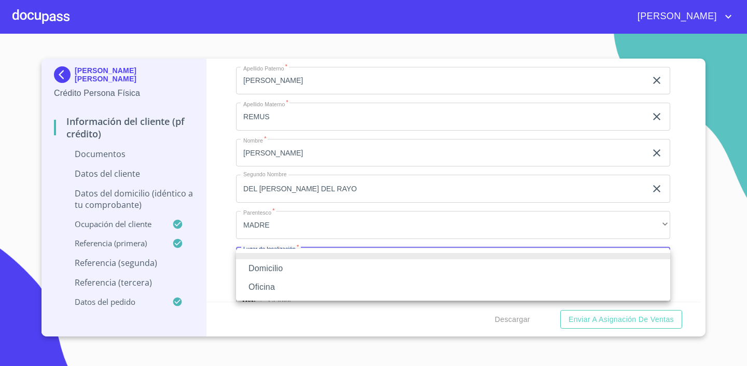
click at [305, 271] on li "Domicilio" at bounding box center [453, 268] width 434 height 19
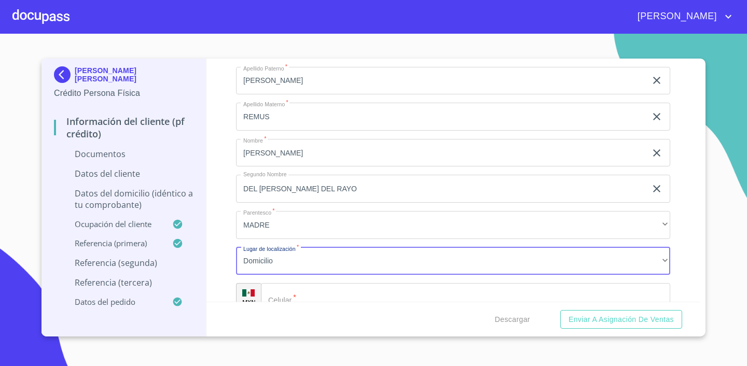
click at [329, 294] on input "Documento de identificación.   *" at bounding box center [465, 297] width 409 height 28
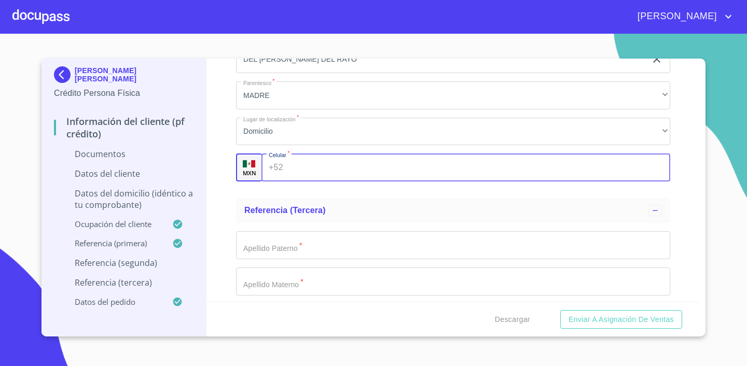
scroll to position [3529, 0]
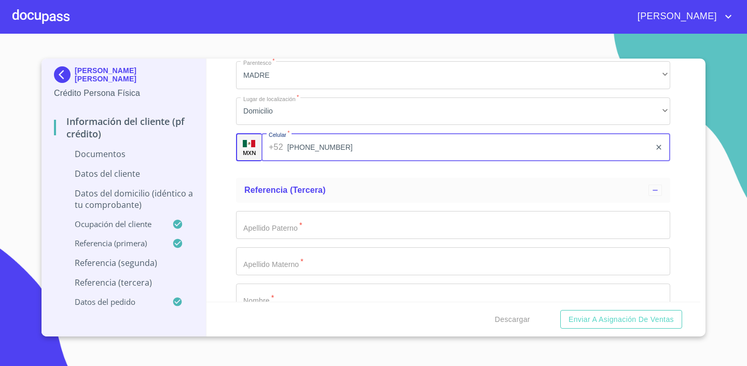
type input "[PHONE_NUMBER]"
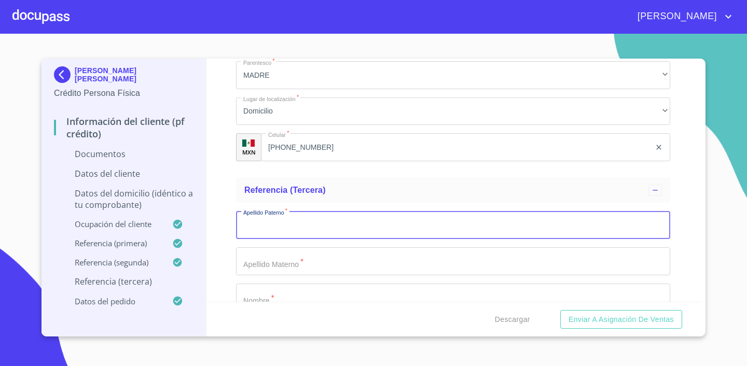
click at [340, 227] on input "Documento de identificación.   *" at bounding box center [453, 225] width 434 height 28
type input "[PERSON_NAME]"
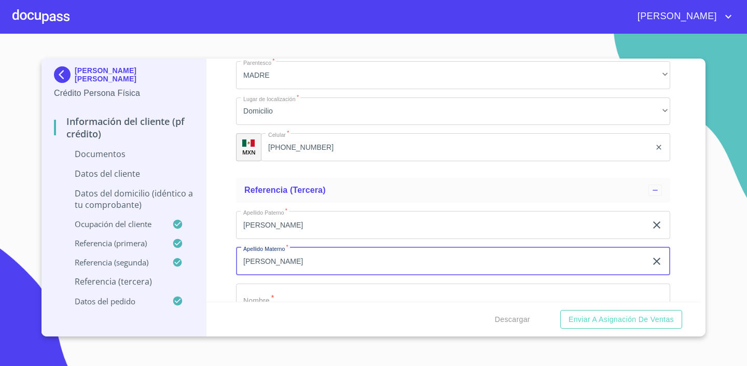
type input "[PERSON_NAME]"
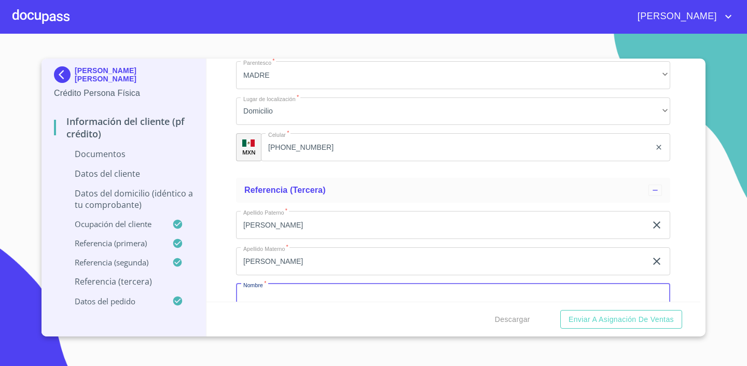
click at [318, 291] on input "Documento de identificación.   *" at bounding box center [453, 298] width 434 height 28
type input "[PERSON_NAME]"
click at [690, 246] on div "Información del cliente (PF crédito) Documentos Documento de identificación.   …" at bounding box center [454, 180] width 495 height 243
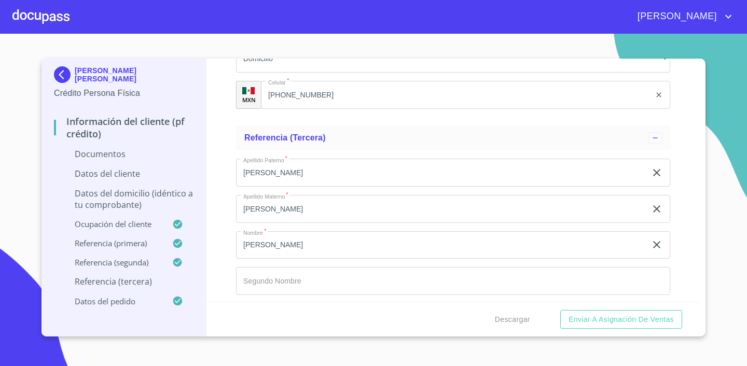
scroll to position [3630, 0]
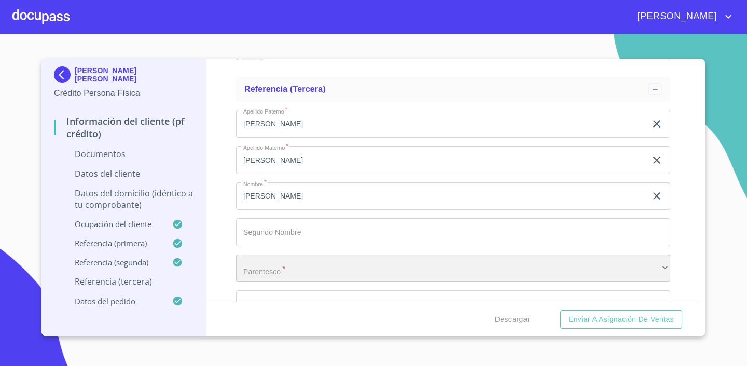
click at [337, 262] on div "​" at bounding box center [453, 269] width 434 height 28
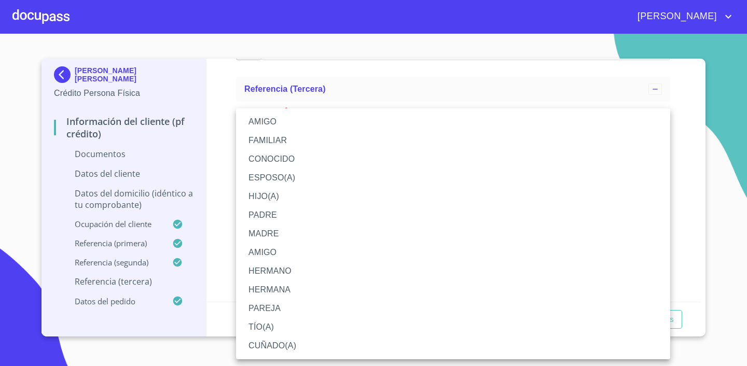
click at [322, 251] on li "AMIGO" at bounding box center [453, 252] width 434 height 19
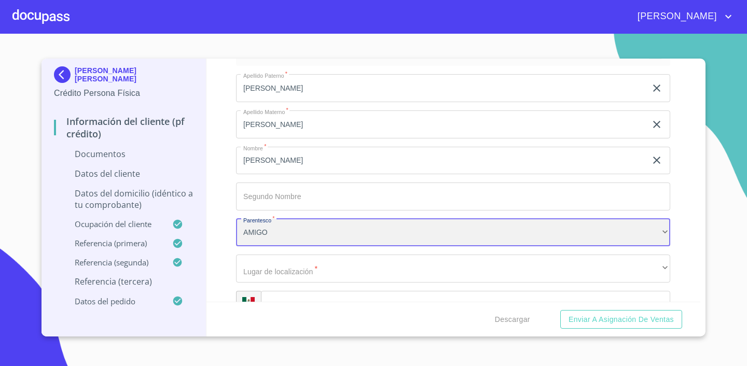
scroll to position [3670, 0]
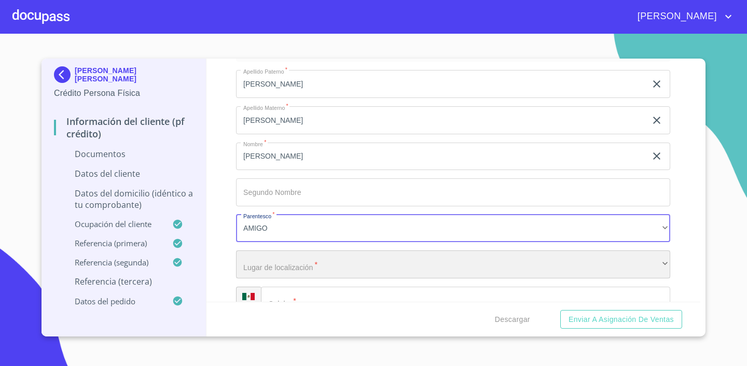
click at [358, 266] on div "​" at bounding box center [453, 265] width 434 height 28
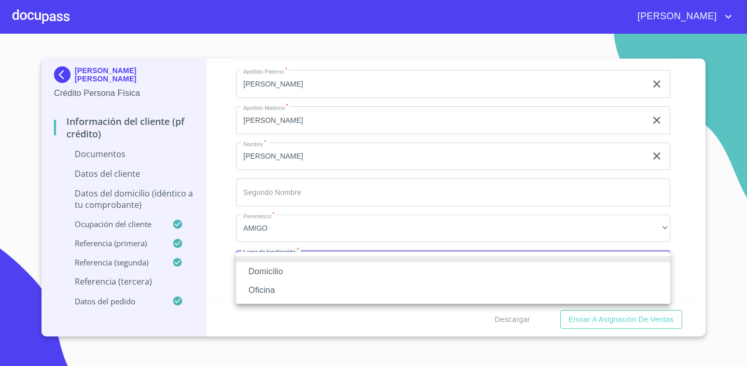
click at [353, 270] on li "Domicilio" at bounding box center [453, 272] width 434 height 19
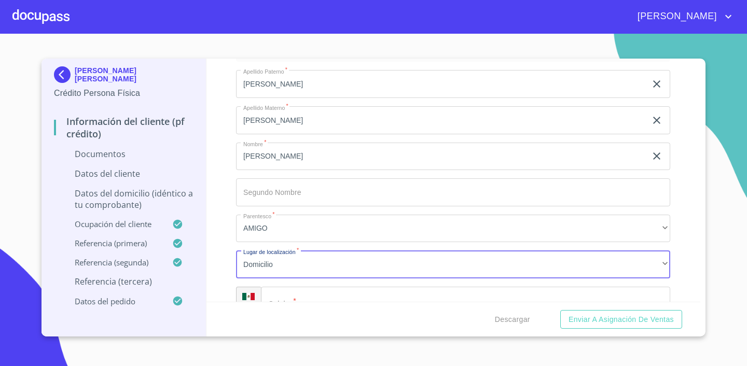
click at [355, 291] on input "Documento de identificación.   *" at bounding box center [465, 301] width 409 height 28
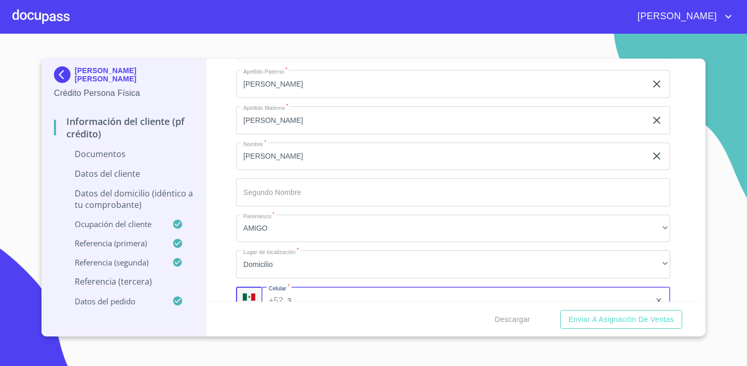
scroll to position [3673, 0]
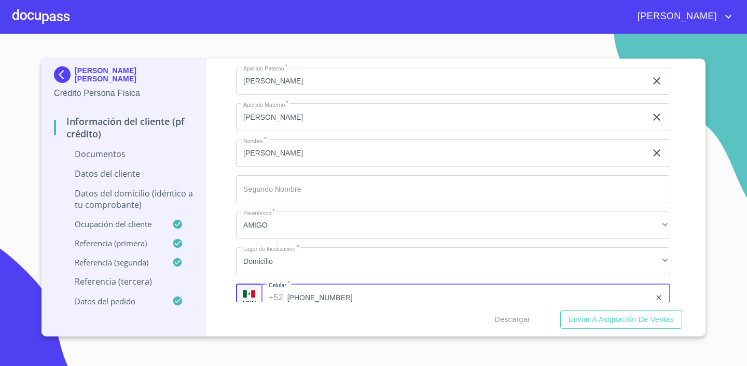
type input "[PHONE_NUMBER]"
click at [704, 238] on div "[PERSON_NAME] [PERSON_NAME] Crédito Persona Física Información del cliente (PF …" at bounding box center [374, 198] width 664 height 278
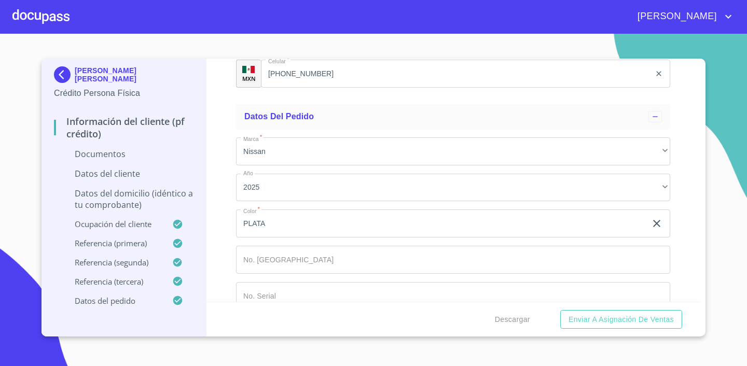
scroll to position [3917, 0]
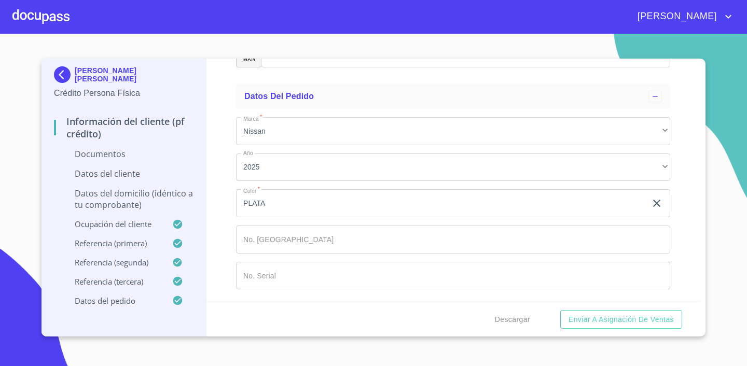
click at [688, 210] on div "Información del cliente (PF crédito) Documentos Documento de identificación.   …" at bounding box center [454, 180] width 495 height 243
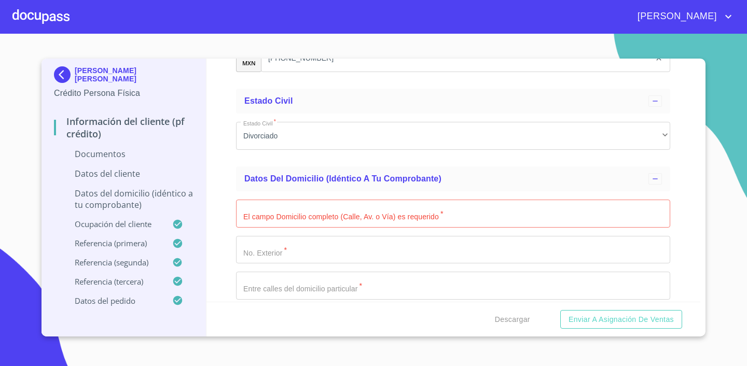
scroll to position [1573, 0]
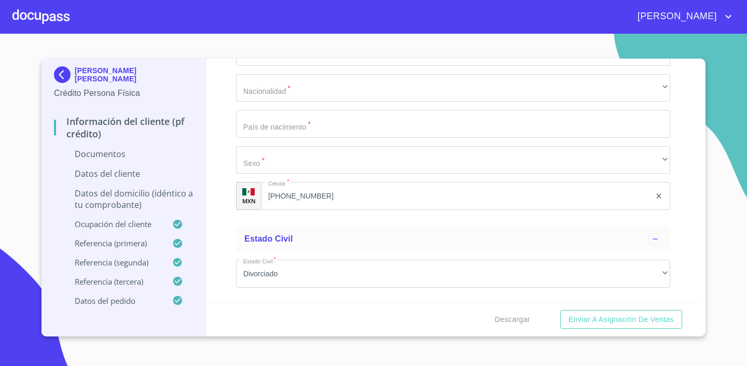
click at [101, 156] on p "Documentos" at bounding box center [124, 153] width 140 height 11
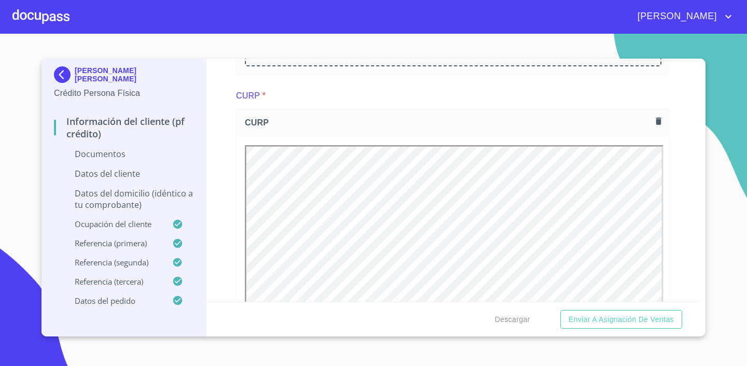
scroll to position [0, 0]
click at [692, 190] on div "Información del cliente (PF crédito) Documentos Documento de identificación.   …" at bounding box center [454, 180] width 495 height 243
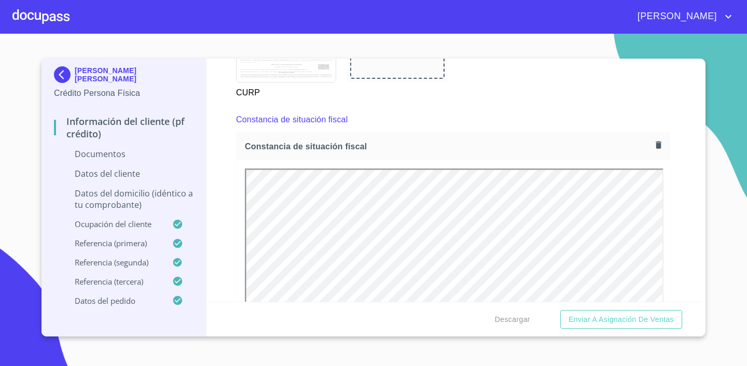
click at [692, 190] on div "Información del cliente (PF crédito) Documentos Documento de identificación.   …" at bounding box center [454, 180] width 495 height 243
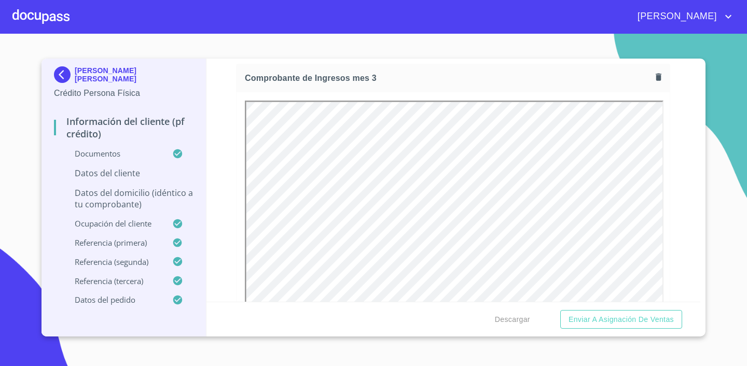
click at [686, 153] on div "Información del cliente (PF crédito) Documentos Documento de identificación.   …" at bounding box center [454, 180] width 495 height 243
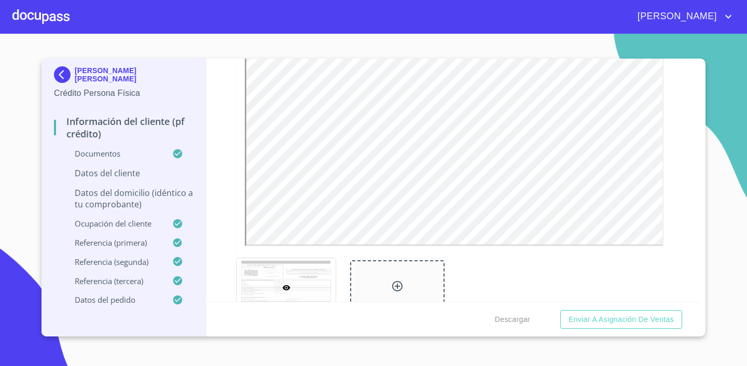
click at [116, 171] on p "Datos del cliente" at bounding box center [124, 173] width 140 height 11
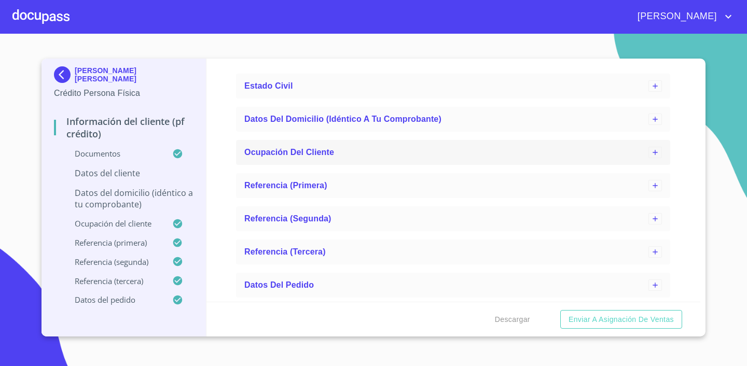
scroll to position [548, 0]
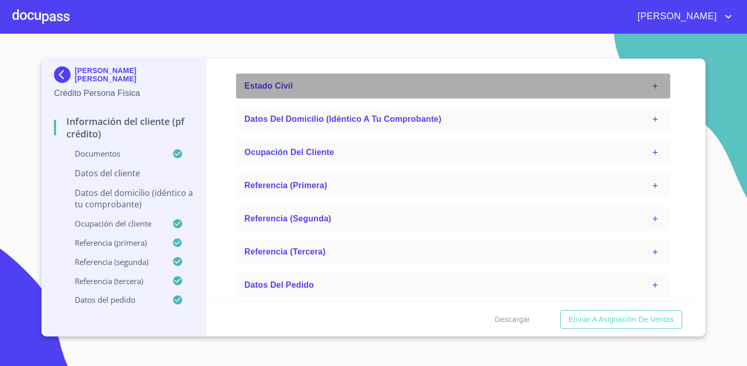
click at [312, 89] on div "Estado Civil" at bounding box center [446, 86] width 404 height 12
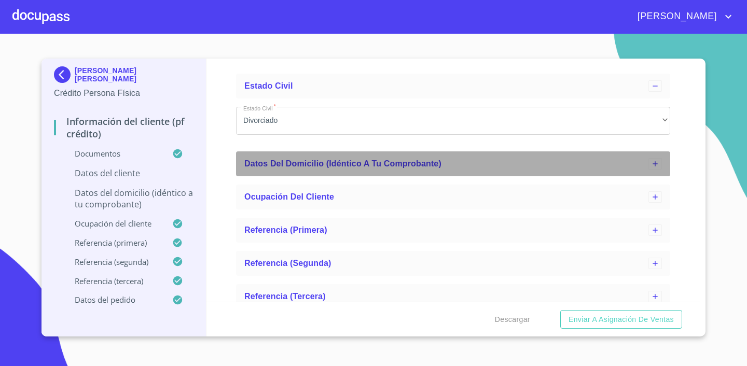
click at [320, 158] on div "Datos del domicilio (idéntico a tu comprobante)" at bounding box center [446, 164] width 404 height 12
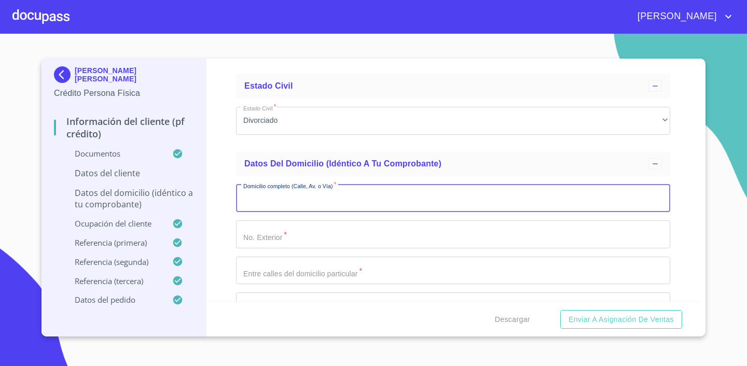
click at [299, 198] on input "Apellido Paterno   *" at bounding box center [453, 199] width 434 height 28
type input "[GEOGRAPHIC_DATA][PERSON_NAME]"
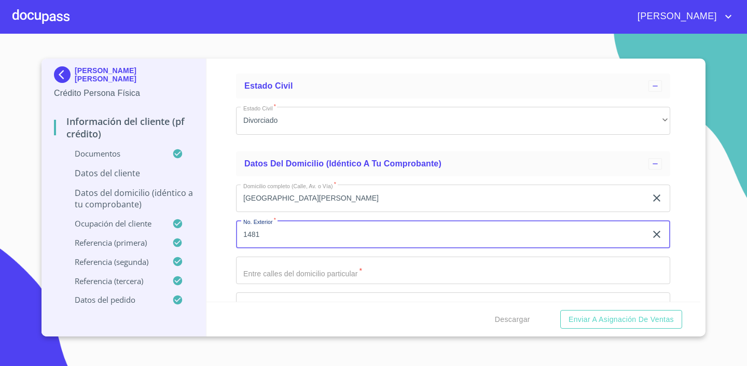
type input "1481"
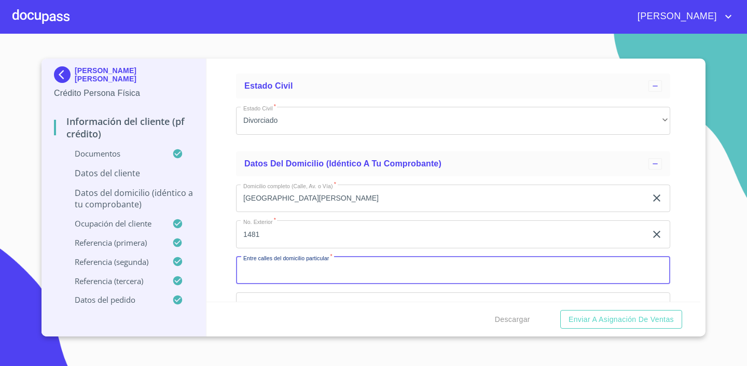
type input "5"
type input "4"
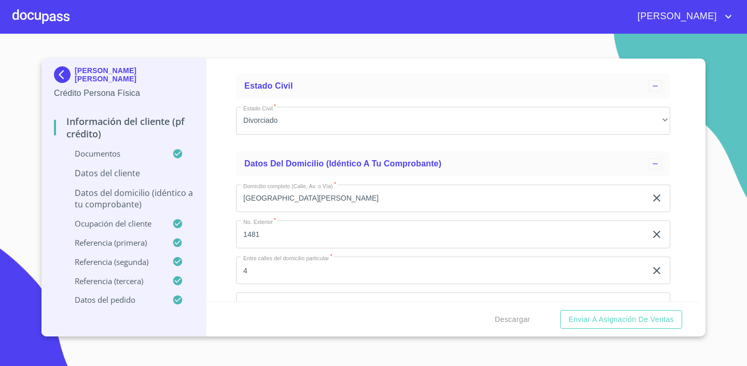
click at [680, 204] on div "Información del cliente (PF crédito) Documentos Datos del cliente Apellido [PER…" at bounding box center [454, 180] width 495 height 243
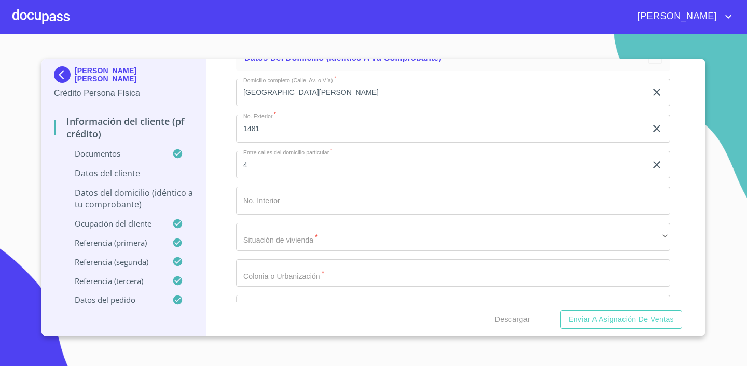
scroll to position [663, 0]
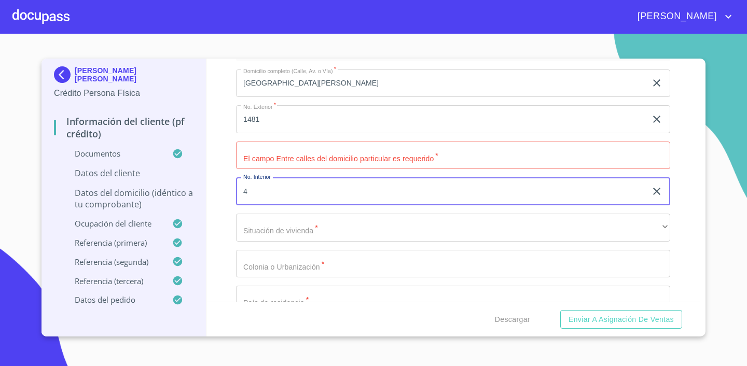
type input "4"
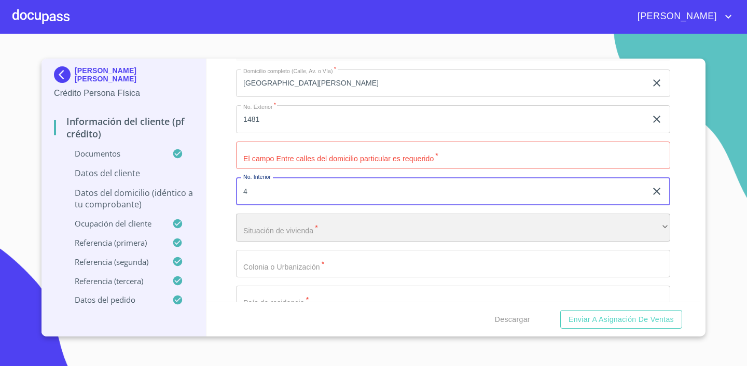
click at [342, 215] on div "​" at bounding box center [453, 228] width 434 height 28
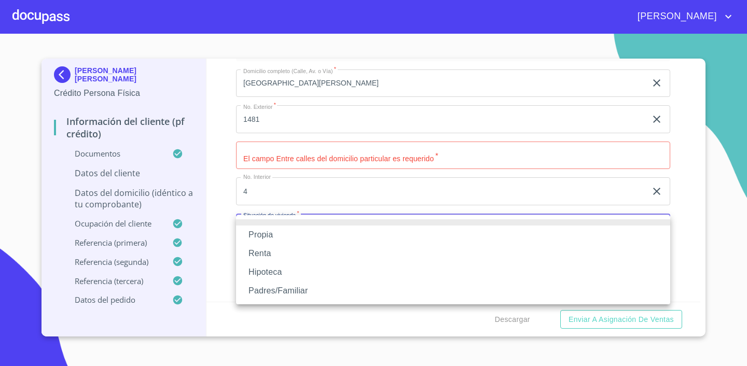
click at [311, 238] on li "Propia" at bounding box center [453, 235] width 434 height 19
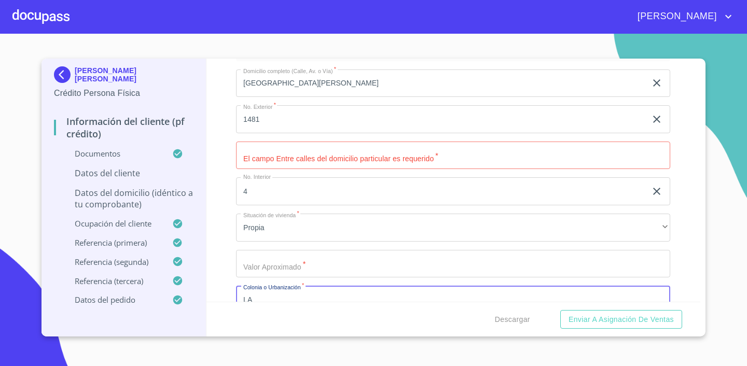
scroll to position [665, 0]
type input "LA HACIENDITA"
click at [691, 221] on div "Información del cliente (PF crédito) Documentos Datos del cliente Apellido [PER…" at bounding box center [454, 180] width 495 height 243
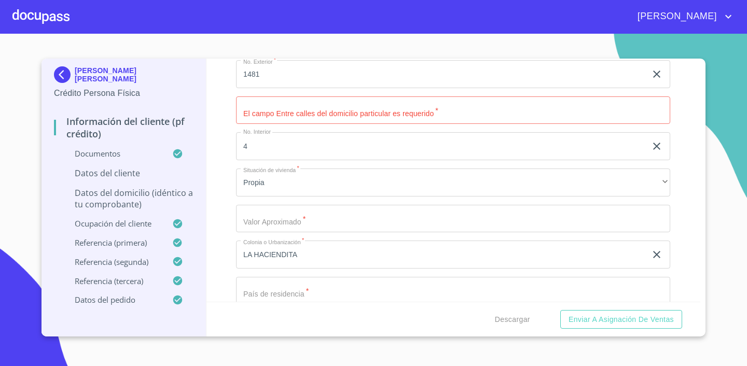
scroll to position [730, 0]
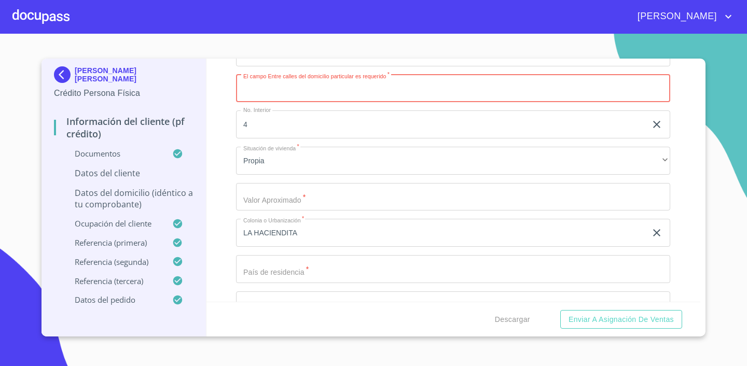
click at [277, 90] on input "Apellido Paterno   *" at bounding box center [453, 89] width 434 height 28
type input "VILLA [PERSON_NAME] Y [GEOGRAPHIC_DATA][PERSON_NAME]"
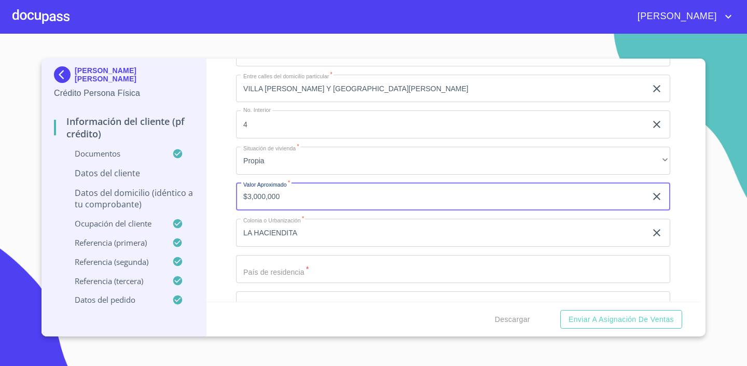
type input "$3,000,000"
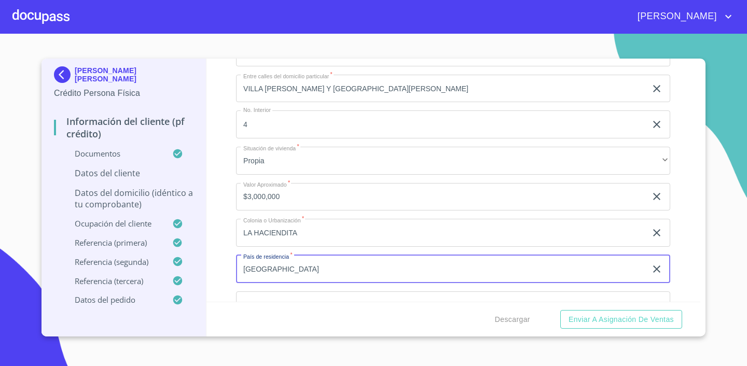
type input "[GEOGRAPHIC_DATA]"
click at [696, 243] on div "Información del cliente (PF crédito) Documentos Datos del cliente Apellido [PER…" at bounding box center [454, 180] width 495 height 243
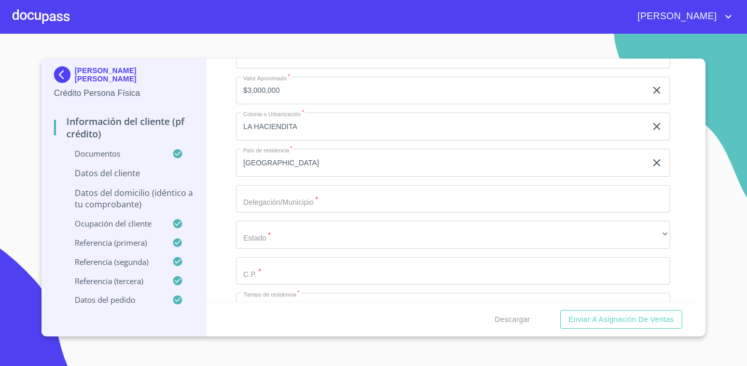
scroll to position [846, 0]
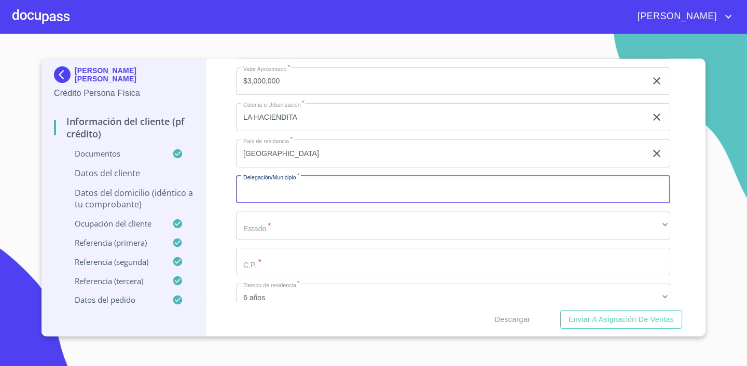
click at [338, 196] on input "Apellido Paterno   *" at bounding box center [453, 190] width 434 height 28
type input "ZAPOPAN"
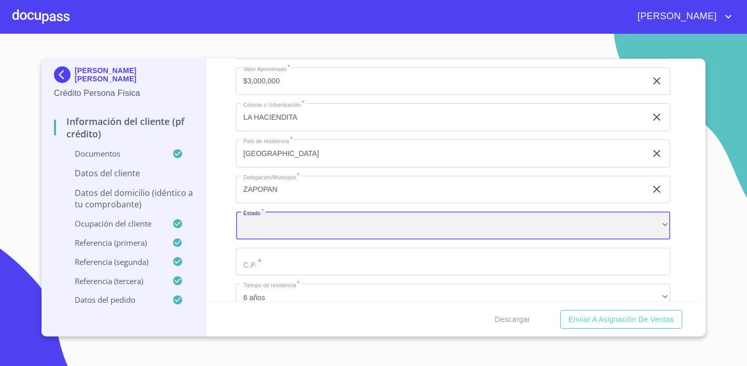
click at [324, 225] on div "​" at bounding box center [453, 226] width 434 height 28
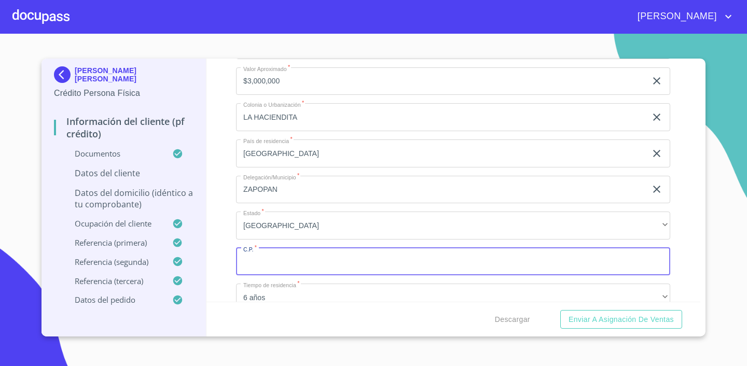
click at [283, 266] on input "Apellido Paterno   *" at bounding box center [453, 262] width 434 height 28
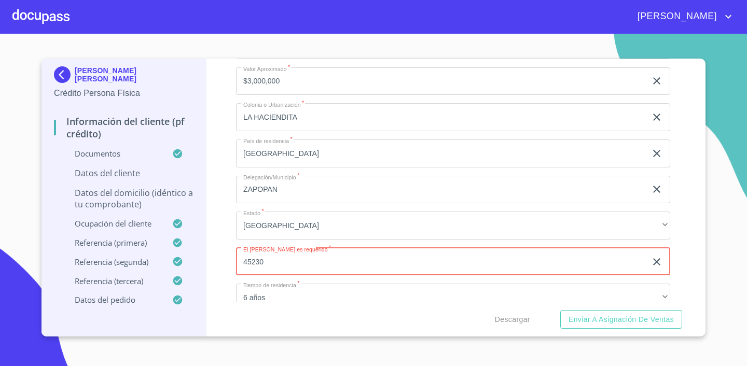
type input "45230"
drag, startPoint x: 677, startPoint y: 190, endPoint x: 679, endPoint y: 223, distance: 32.8
click at [677, 190] on div "Información del cliente (PF crédito) Documentos Datos del cliente Apellido [PER…" at bounding box center [454, 180] width 495 height 243
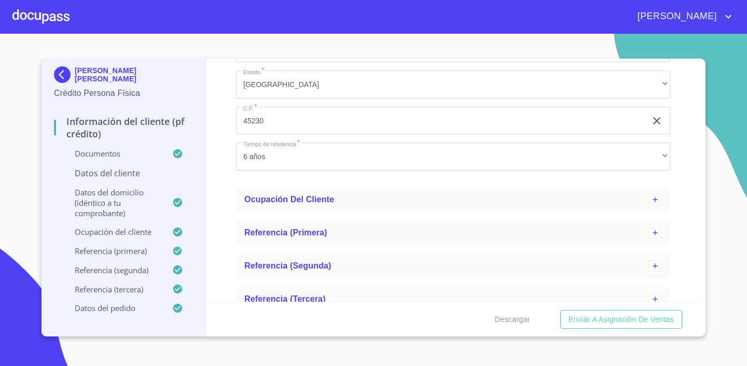
scroll to position [1034, 0]
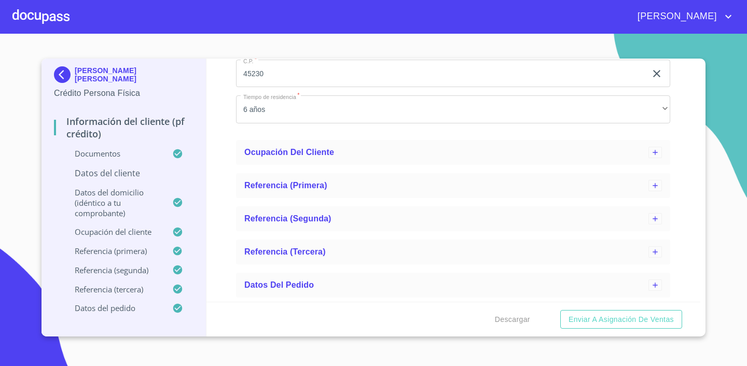
click at [118, 175] on p "Datos del cliente" at bounding box center [124, 173] width 140 height 11
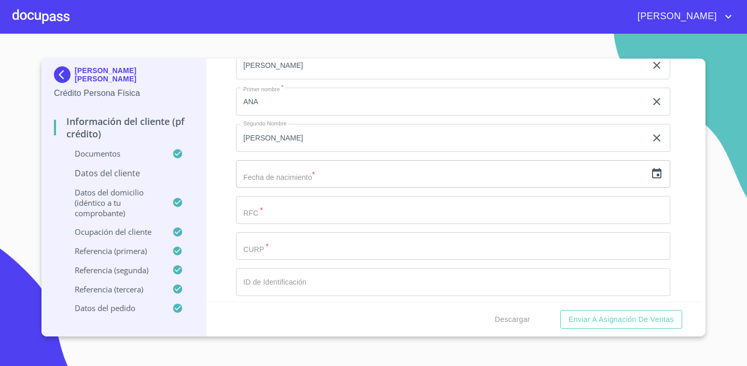
scroll to position [165, 0]
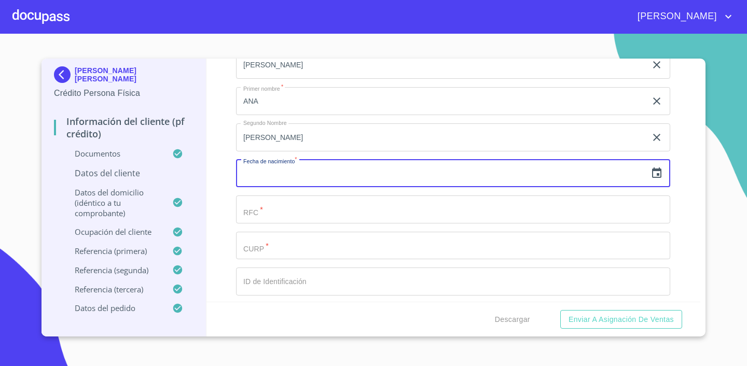
click at [401, 179] on input "text" at bounding box center [441, 174] width 410 height 28
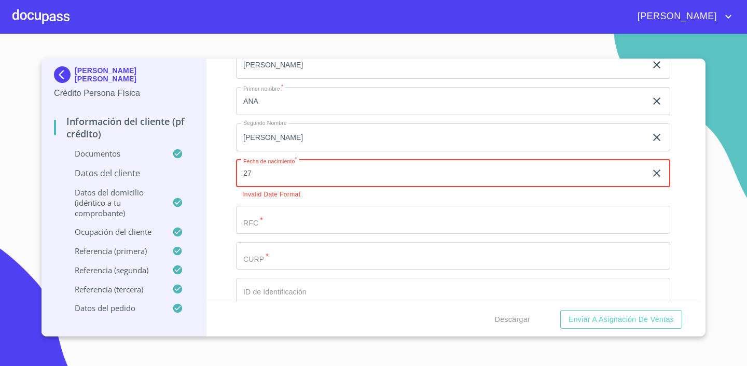
click at [451, 201] on div "[PERSON_NAME]   * GUARRO ​ Apellido Materno   * [PERSON_NAME] ​ Primer nombre  …" at bounding box center [453, 233] width 434 height 453
click at [419, 236] on div "[PERSON_NAME]   * GUARRO ​ Apellido Materno   * [PERSON_NAME] ​ Primer nombre  …" at bounding box center [453, 233] width 434 height 453
click at [363, 180] on input "27" at bounding box center [443, 174] width 415 height 28
type input "2_"
click at [661, 169] on icon "button" at bounding box center [656, 173] width 9 height 10
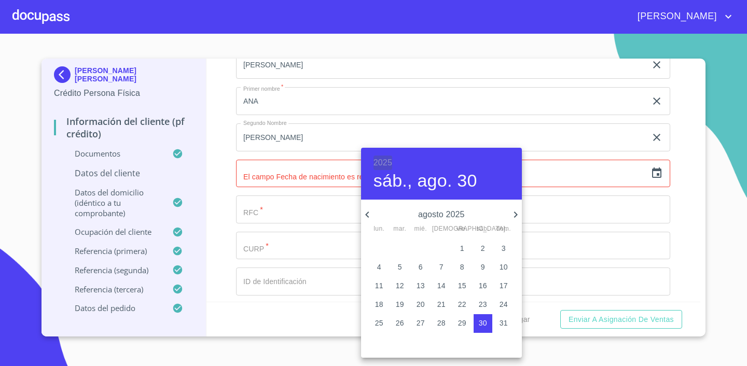
click at [384, 165] on h6 "2025" at bounding box center [383, 163] width 19 height 15
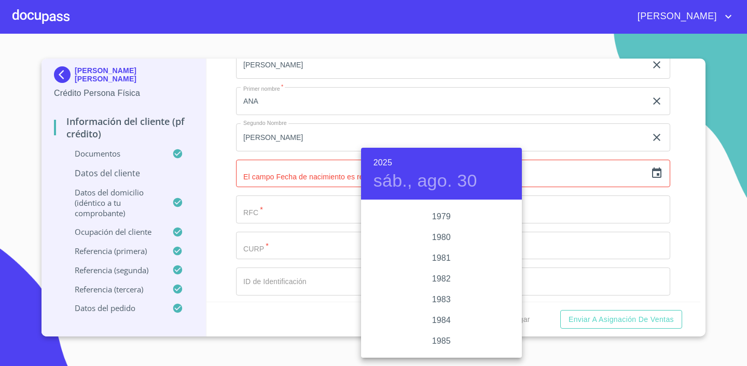
scroll to position [1116, 0]
click at [445, 320] on div "1984" at bounding box center [441, 320] width 161 height 21
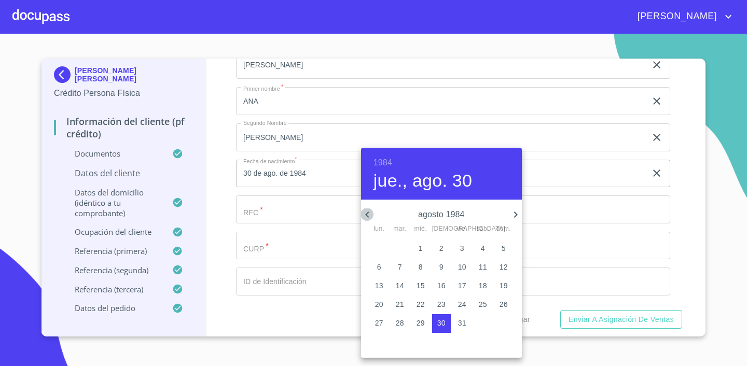
click at [369, 211] on icon "button" at bounding box center [367, 215] width 12 height 12
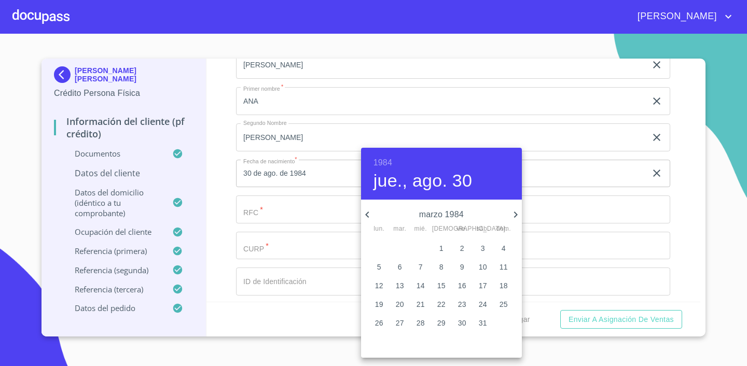
click at [406, 322] on span "27" at bounding box center [400, 323] width 19 height 10
type input "27 de mar. de 1984"
click at [550, 216] on div at bounding box center [373, 183] width 747 height 366
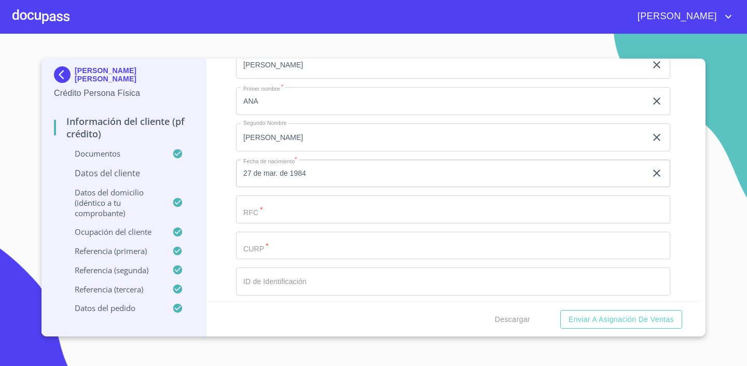
click at [300, 43] on input "Apellido Paterno   *" at bounding box center [441, 29] width 410 height 28
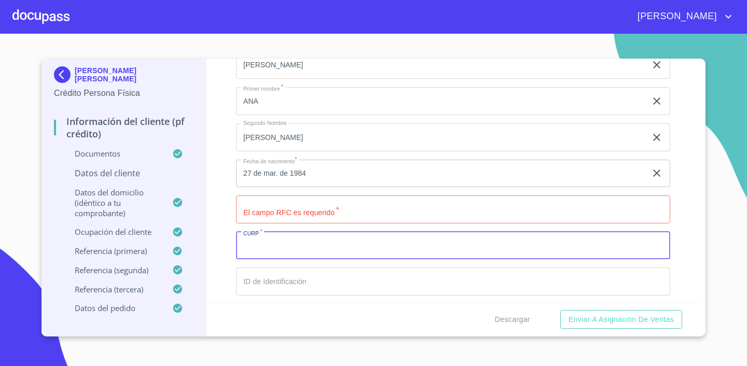
click at [281, 243] on input "Apellido Paterno   *" at bounding box center [453, 246] width 434 height 28
paste input "GURA840327MJCRMN09"
type input "GURA840327MJCRMN09"
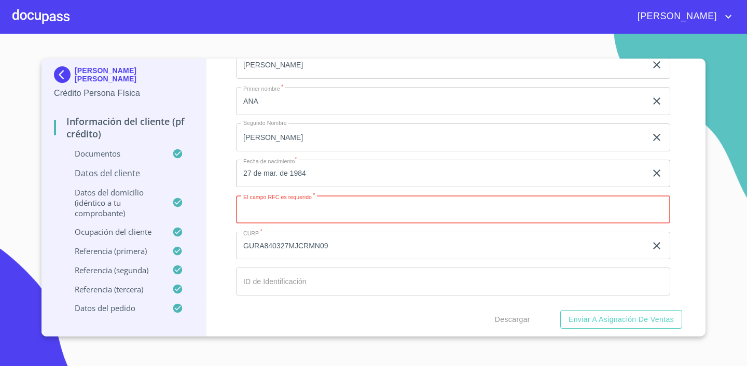
click at [291, 209] on input "Apellido Paterno   *" at bounding box center [453, 210] width 434 height 28
paste input "GURA840327MJCRMN09"
type input "GURA840327686"
drag, startPoint x: 461, startPoint y: 242, endPoint x: 632, endPoint y: 239, distance: 170.8
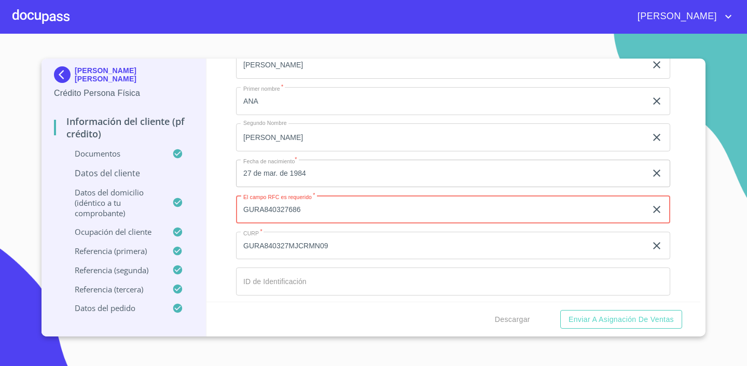
click at [461, 43] on input "GURA840327MJCRMN09" at bounding box center [441, 29] width 410 height 28
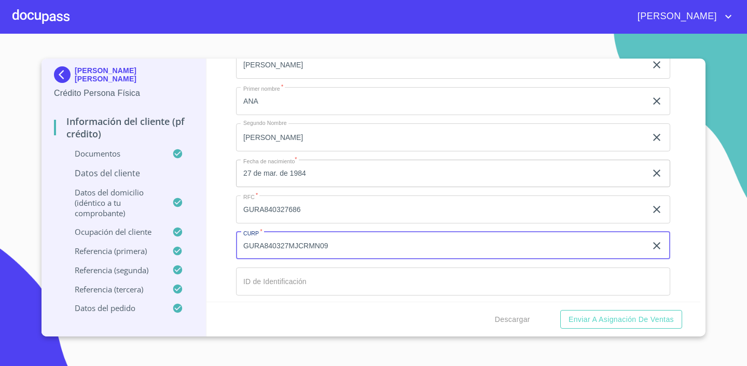
click at [698, 229] on div "Información del cliente (PF crédito) Documentos Datos del cliente Apellido [PER…" at bounding box center [454, 180] width 495 height 243
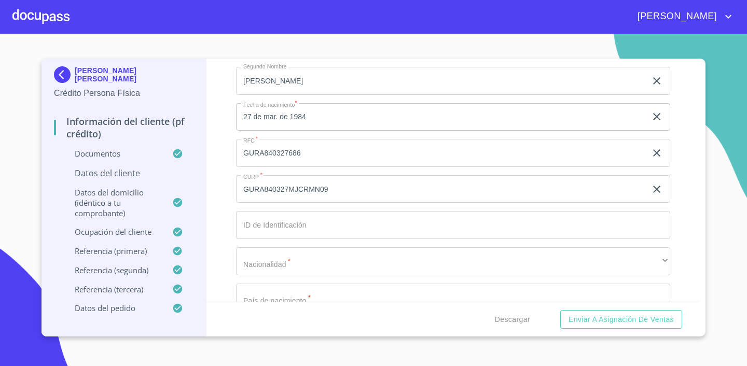
scroll to position [239, 0]
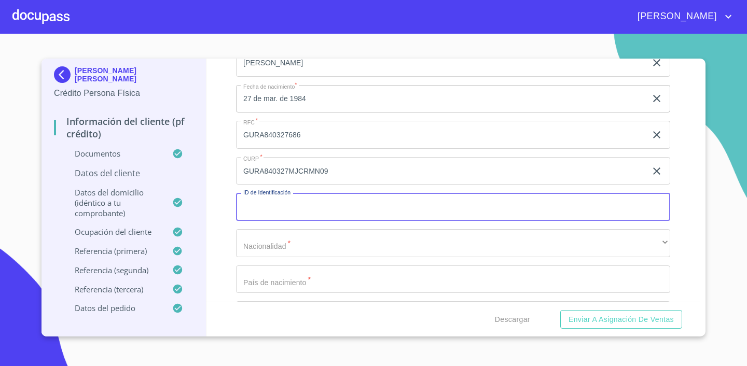
click at [354, 208] on input "Apellido Paterno   *" at bounding box center [453, 207] width 434 height 28
type input "2793264658"
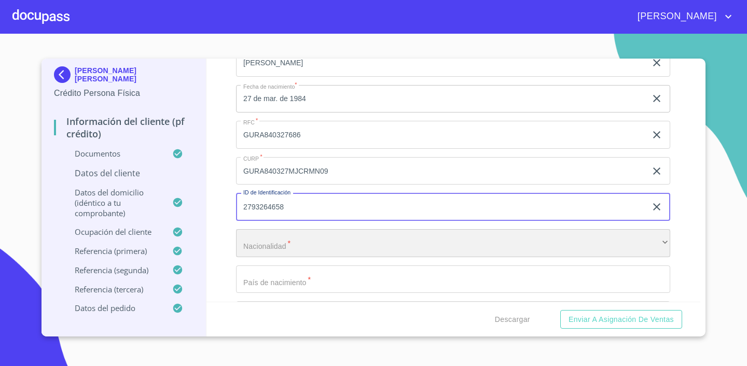
click at [345, 240] on div "​" at bounding box center [453, 243] width 434 height 28
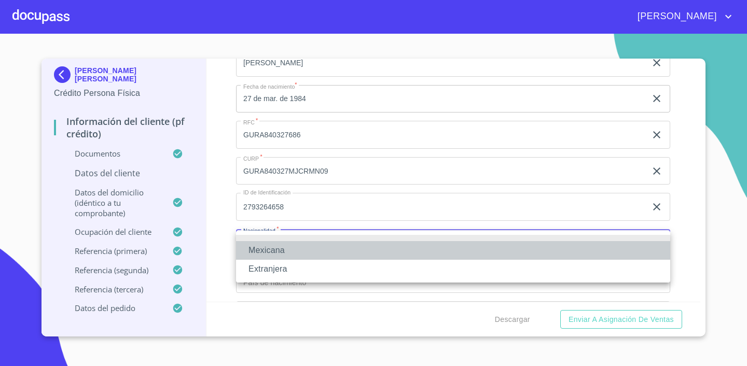
click at [310, 252] on li "Mexicana" at bounding box center [453, 250] width 434 height 19
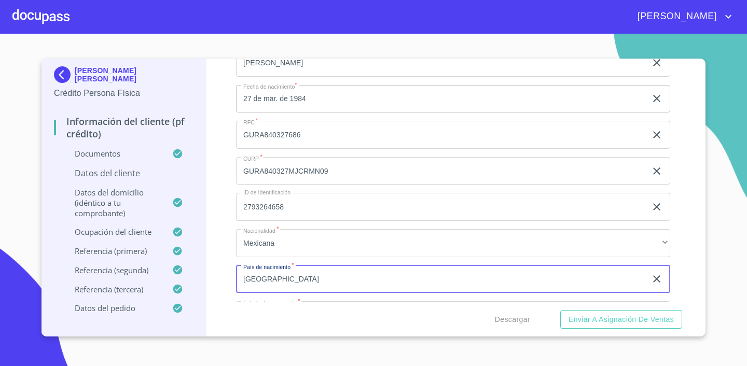
type input "[GEOGRAPHIC_DATA]"
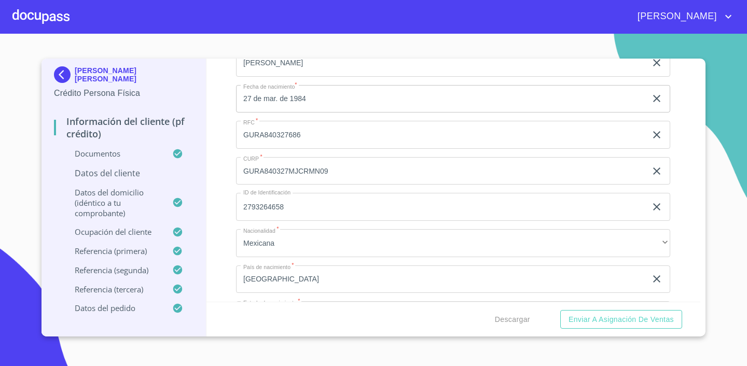
click at [690, 228] on div "Información del cliente (PF crédito) Documentos Datos del cliente Apellido [PER…" at bounding box center [454, 180] width 495 height 243
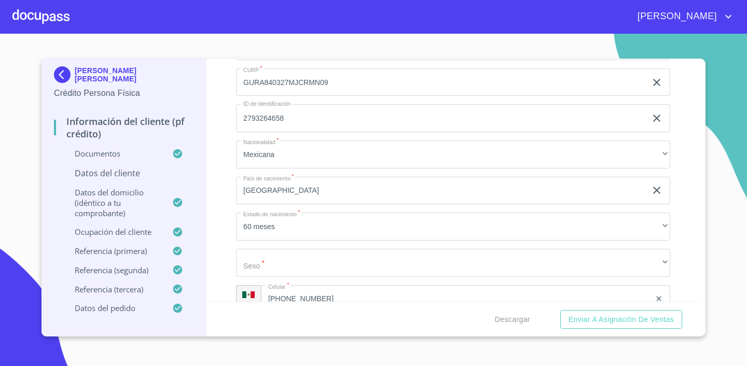
scroll to position [365, 0]
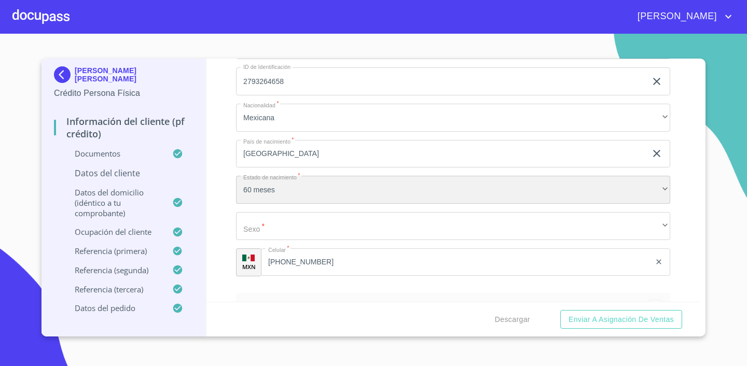
click at [293, 193] on div "60 meses" at bounding box center [453, 190] width 434 height 28
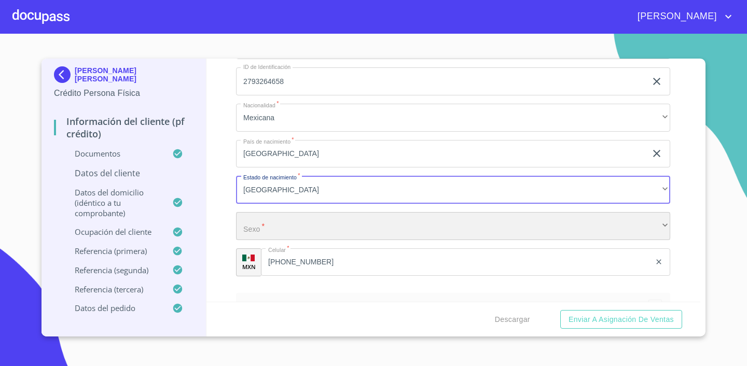
click at [292, 231] on div "​" at bounding box center [453, 226] width 434 height 28
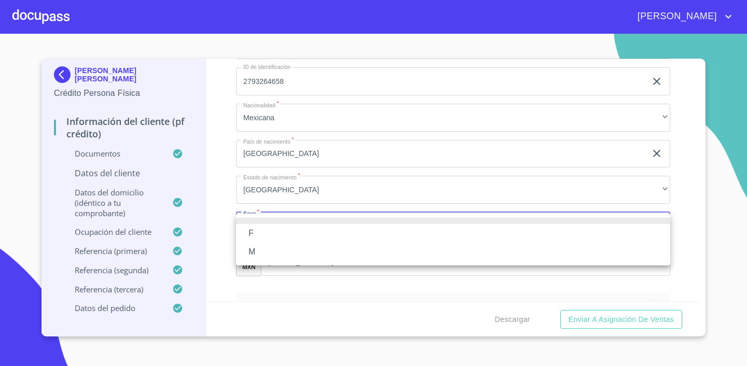
click at [278, 243] on li "M" at bounding box center [453, 252] width 434 height 19
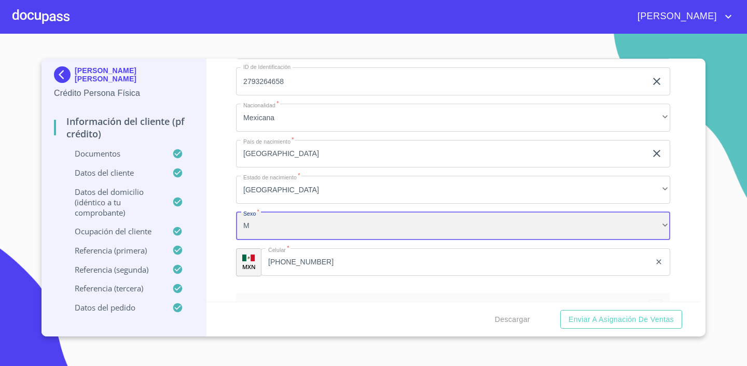
click at [276, 234] on div "M" at bounding box center [453, 226] width 434 height 28
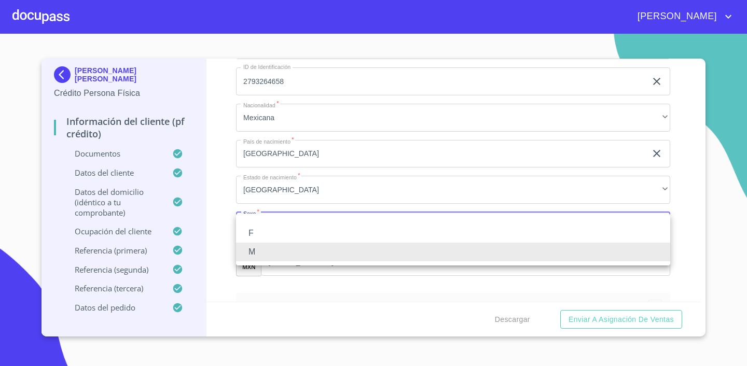
click at [267, 236] on li "F" at bounding box center [453, 233] width 434 height 19
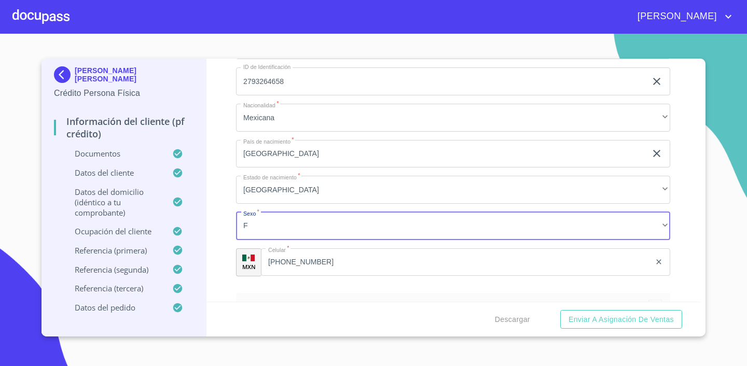
click at [692, 191] on div "Información del cliente (PF crédito) Documentos Datos del cliente Apellido [PER…" at bounding box center [454, 180] width 495 height 243
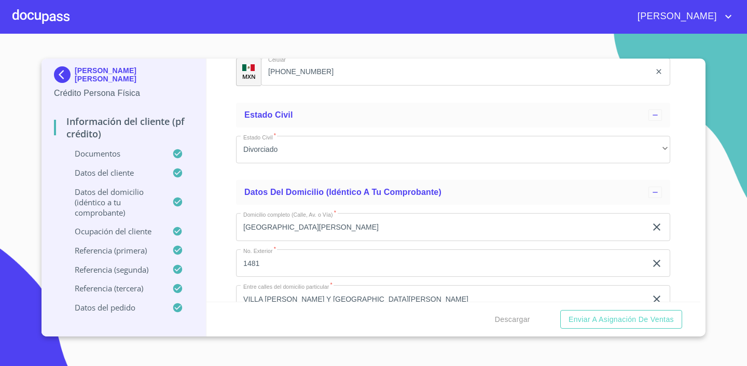
scroll to position [560, 0]
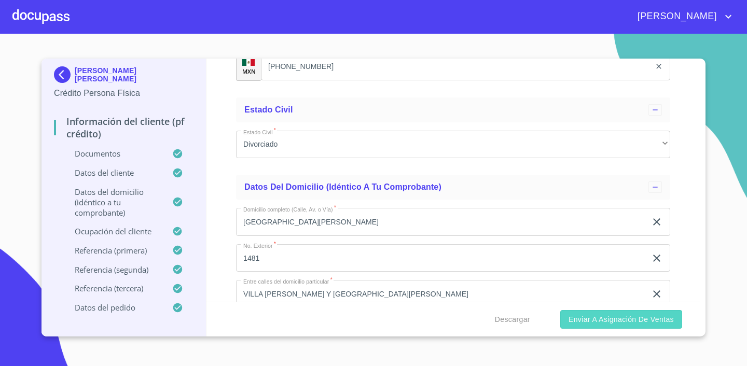
click at [653, 324] on span "Enviar a Asignación de Ventas" at bounding box center [621, 319] width 105 height 13
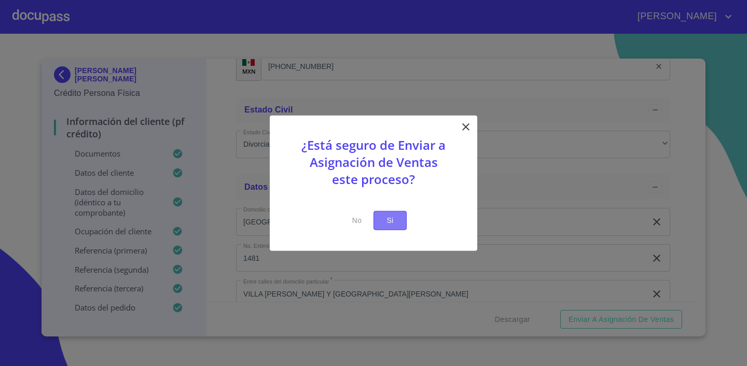
click at [395, 214] on span "Si" at bounding box center [390, 220] width 17 height 13
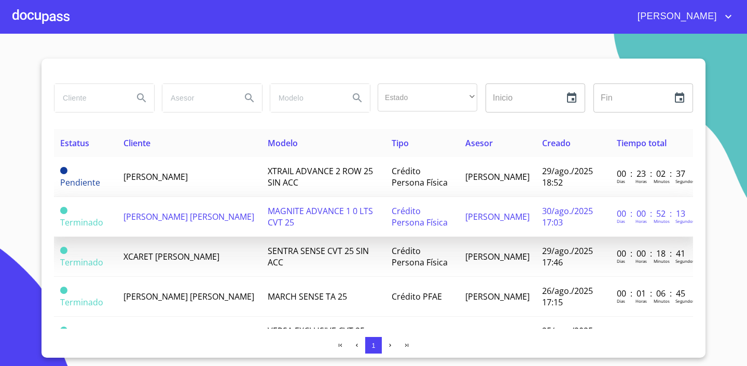
click at [161, 202] on td "[PERSON_NAME] [PERSON_NAME]" at bounding box center [189, 217] width 144 height 40
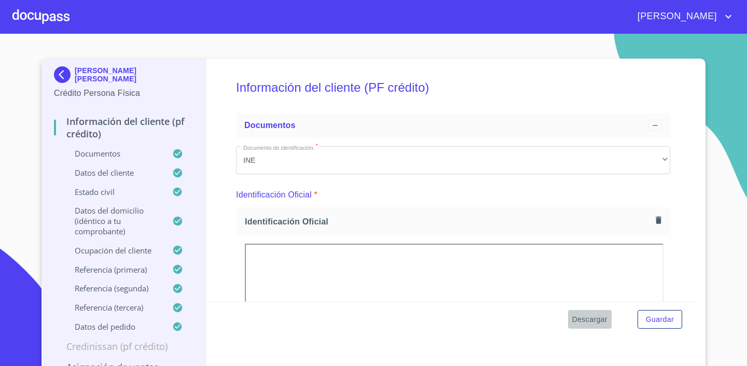
click at [592, 319] on span "Descargar" at bounding box center [589, 319] width 35 height 13
click at [683, 21] on span "[PERSON_NAME]" at bounding box center [676, 16] width 92 height 17
click at [710, 17] on li "Salir" at bounding box center [718, 21] width 34 height 19
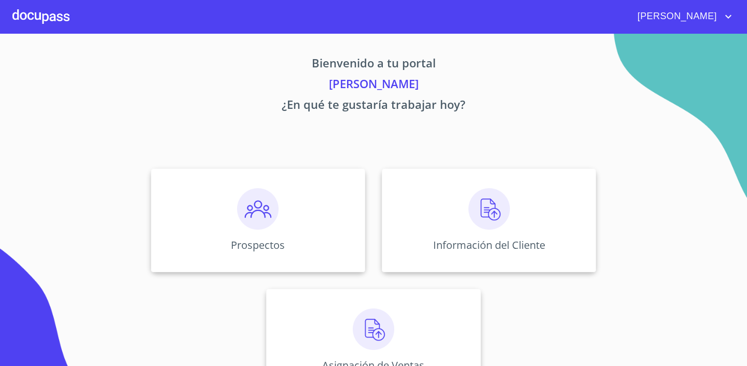
click at [688, 26] on div "[PERSON_NAME]" at bounding box center [373, 16] width 747 height 33
click at [690, 19] on span "[PERSON_NAME]" at bounding box center [676, 16] width 92 height 17
click at [713, 24] on li "Salir" at bounding box center [718, 21] width 34 height 19
